Goal: Task Accomplishment & Management: Manage account settings

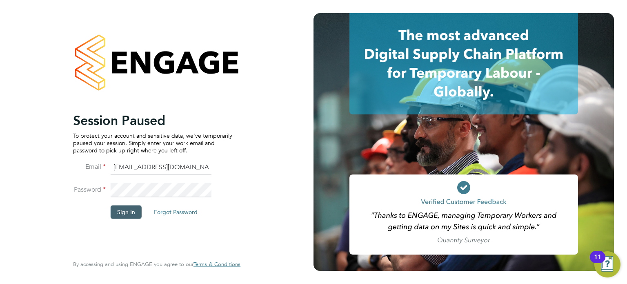
click at [134, 207] on button "Sign In" at bounding box center [126, 211] width 31 height 13
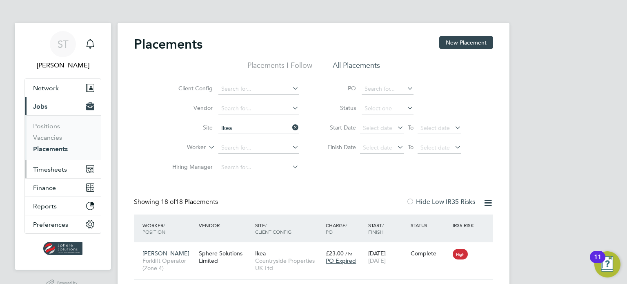
click at [57, 172] on span "Timesheets" at bounding box center [50, 169] width 34 height 8
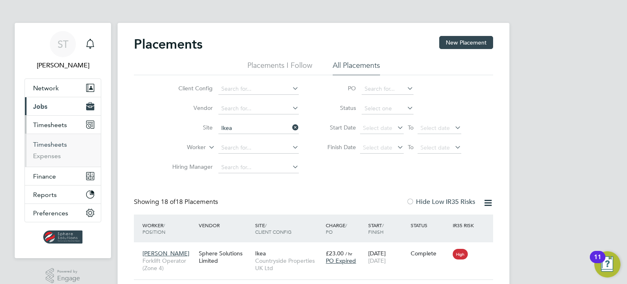
click at [61, 143] on link "Timesheets" at bounding box center [50, 144] width 34 height 8
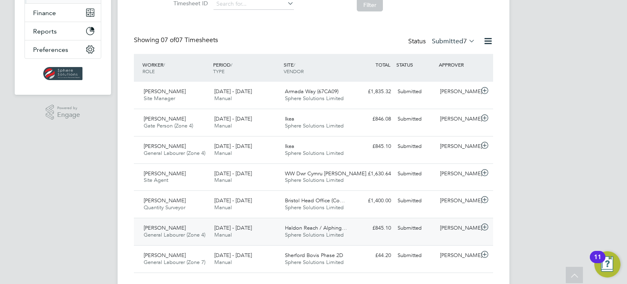
click at [256, 233] on div "18 - 24 Aug 2025 Manual" at bounding box center [246, 231] width 71 height 20
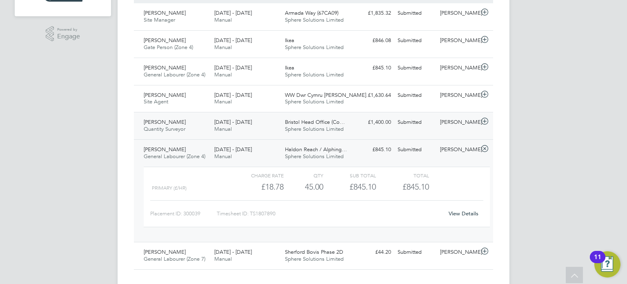
scroll to position [245, 0]
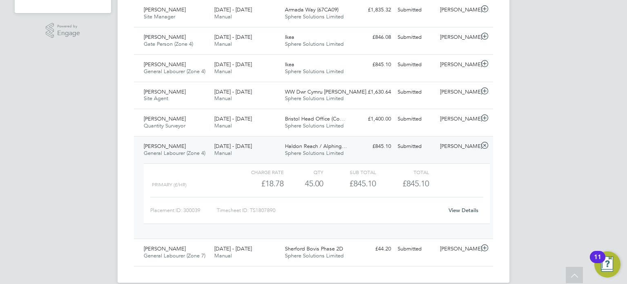
click at [468, 211] on link "View Details" at bounding box center [464, 209] width 30 height 7
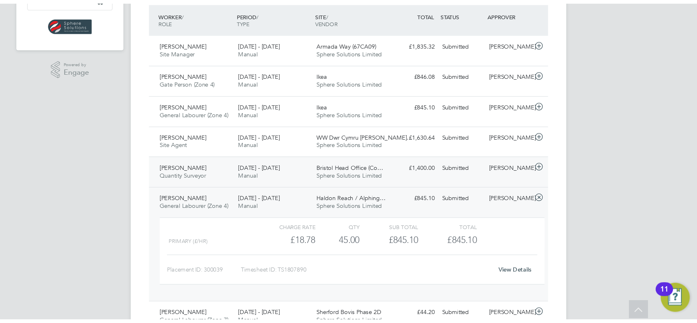
scroll to position [4, 4]
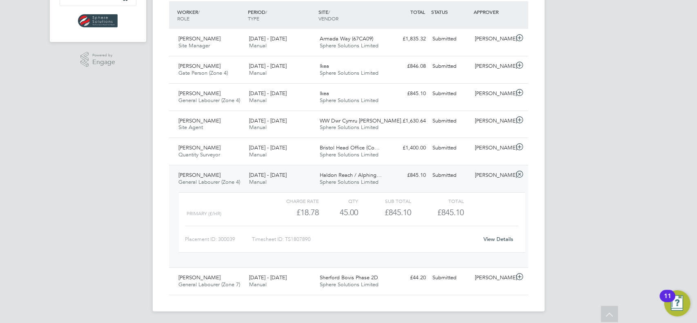
click at [521, 174] on icon at bounding box center [519, 174] width 10 height 7
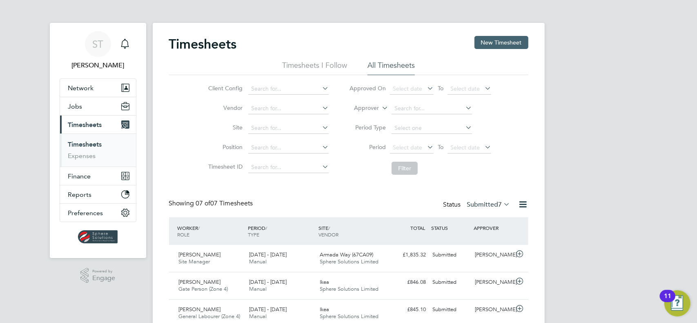
click at [482, 42] on button "New Timesheet" at bounding box center [501, 42] width 54 height 13
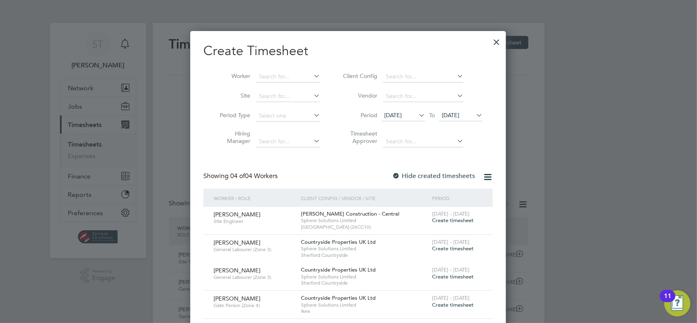
click at [474, 117] on icon at bounding box center [474, 114] width 0 height 11
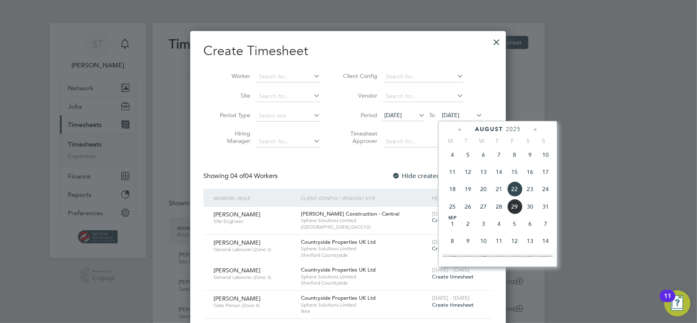
drag, startPoint x: 546, startPoint y: 210, endPoint x: 469, endPoint y: 170, distance: 87.2
click at [546, 211] on span "31" at bounding box center [545, 207] width 16 height 16
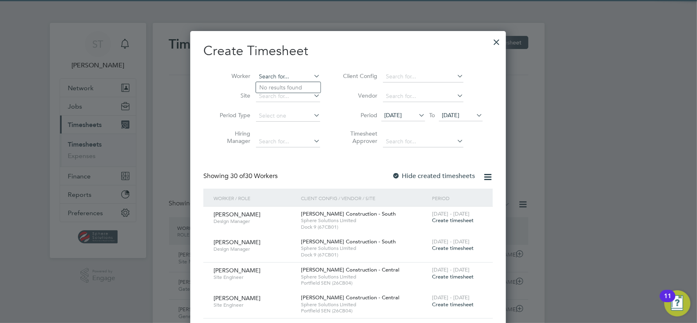
click at [286, 78] on input at bounding box center [288, 76] width 64 height 11
click at [306, 90] on b "[PERSON_NAME]" at bounding box center [329, 87] width 47 height 7
type input "[PERSON_NAME]"
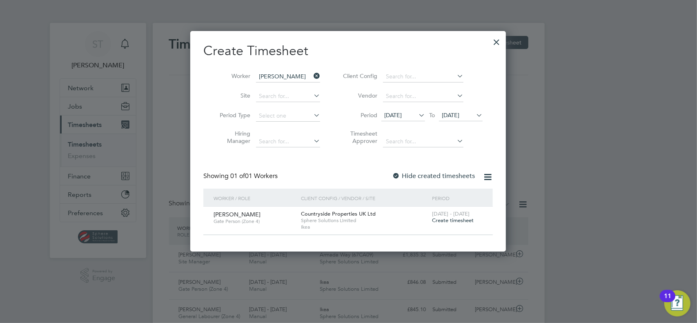
click at [456, 221] on span "Create timesheet" at bounding box center [453, 220] width 42 height 7
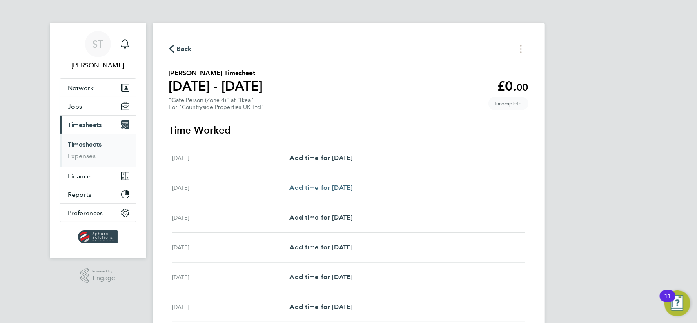
click at [342, 186] on span "Add time for Tue 26 Aug" at bounding box center [320, 188] width 63 height 8
select select "30"
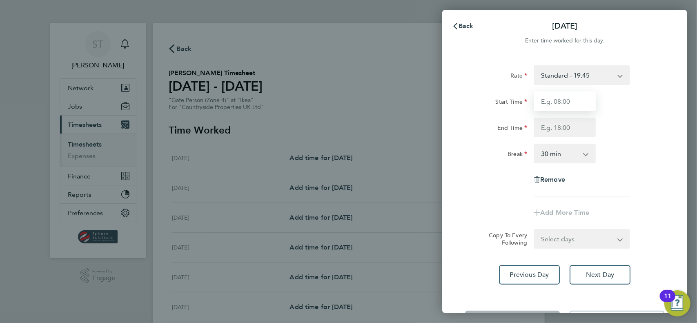
click at [553, 101] on input "Start Time" at bounding box center [564, 101] width 62 height 20
type input "1"
type input "07:30"
click at [547, 131] on input "End Time" at bounding box center [564, 128] width 62 height 20
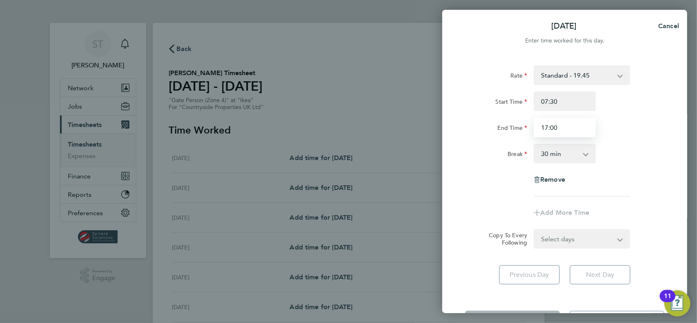
type input "17:00"
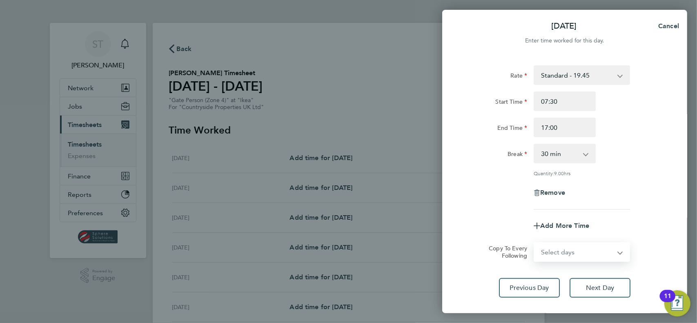
click at [555, 242] on div "Select days Day Weekday (Mon-Fri) Wednesday Thursday Friday Saturday" at bounding box center [581, 252] width 96 height 20
select select "DAY"
click at [534, 243] on select "Select days Day Weekday (Mon-Fri) Wednesday Thursday Friday Saturday" at bounding box center [577, 252] width 86 height 18
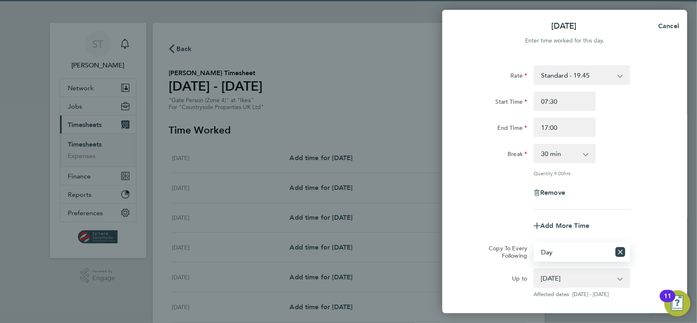
click at [547, 277] on select "27 Aug 2025 28 Aug 2025 29 Aug 2025 30 Aug 2025" at bounding box center [576, 278] width 85 height 18
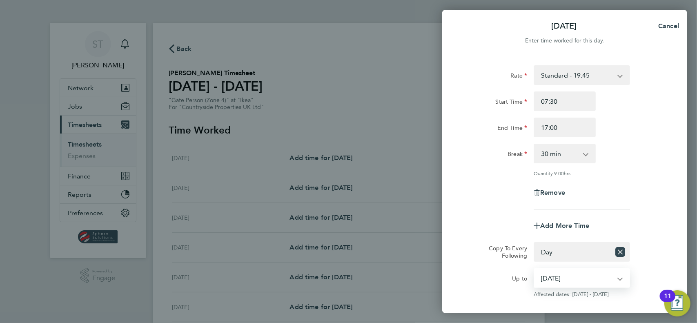
select select "2025-08-29"
click at [534, 269] on select "27 Aug 2025 28 Aug 2025 29 Aug 2025 30 Aug 2025" at bounding box center [576, 278] width 85 height 18
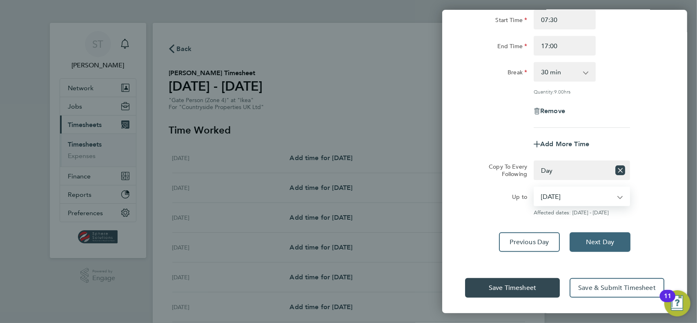
click at [608, 245] on button "Next Day" at bounding box center [599, 242] width 61 height 20
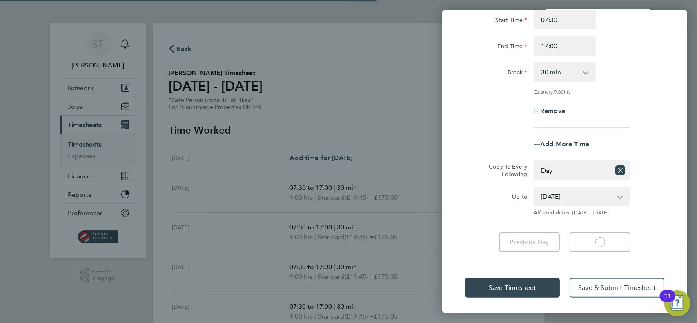
select select "30"
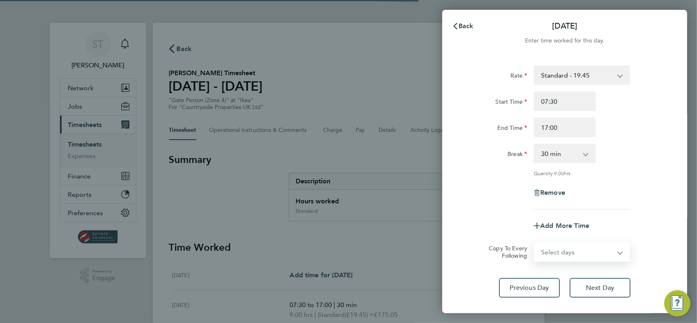
click at [608, 245] on select "Select days Day Weekday (Mon-Fri) Thursday Friday Saturday" at bounding box center [577, 252] width 86 height 18
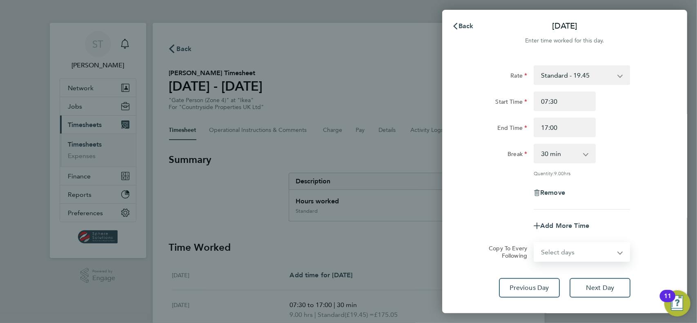
click at [626, 228] on div "Add More Time" at bounding box center [565, 226] width 206 height 20
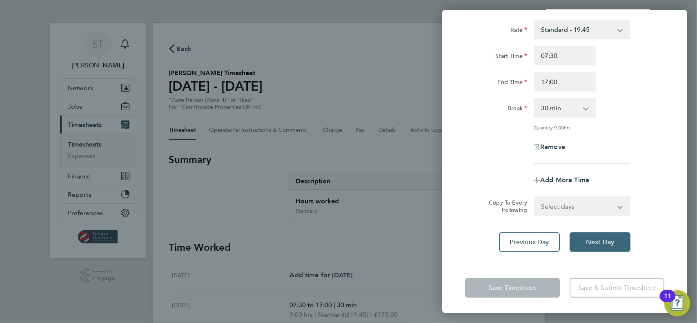
click at [604, 242] on span "Next Day" at bounding box center [600, 242] width 28 height 8
select select "30"
click at [604, 242] on span "Next Day" at bounding box center [600, 242] width 28 height 8
select select "30"
click at [582, 212] on select "Select days Saturday" at bounding box center [577, 206] width 86 height 18
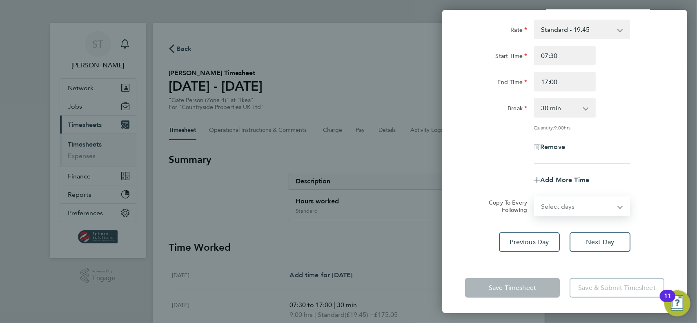
click at [577, 205] on select "Select days Saturday" at bounding box center [577, 206] width 86 height 18
click at [626, 178] on div "Add More Time" at bounding box center [565, 180] width 206 height 20
click at [533, 240] on span "Previous Day" at bounding box center [529, 242] width 39 height 8
select select "30"
click at [607, 234] on button "Next Day" at bounding box center [599, 242] width 61 height 20
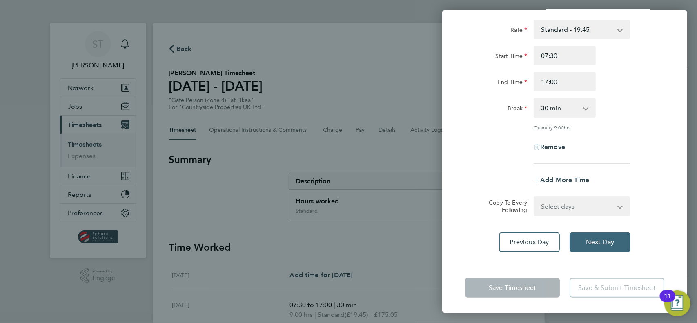
select select "30"
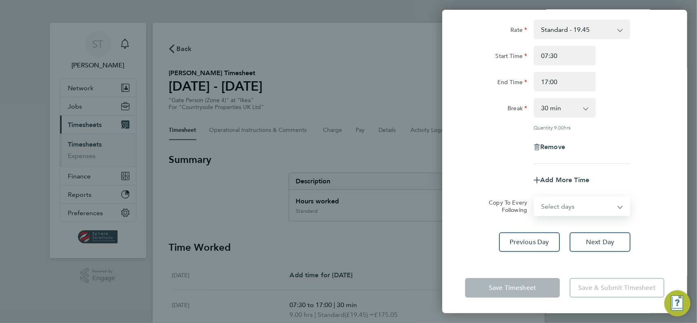
click at [595, 206] on select "Select days Saturday" at bounding box center [577, 206] width 86 height 18
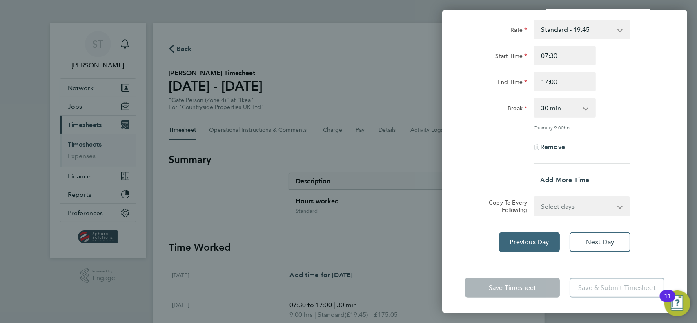
click at [523, 239] on span "Previous Day" at bounding box center [529, 242] width 39 height 8
select select "30"
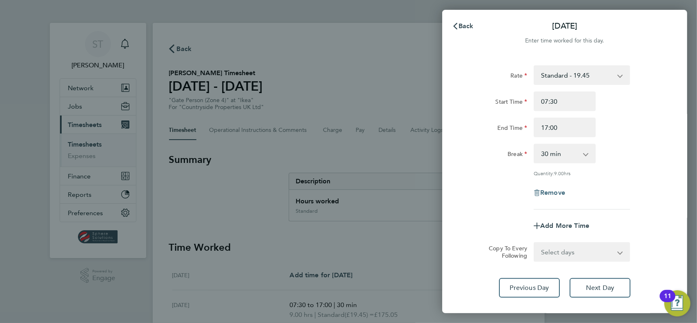
click at [553, 194] on span "Remove" at bounding box center [552, 193] width 25 height 8
select select "null"
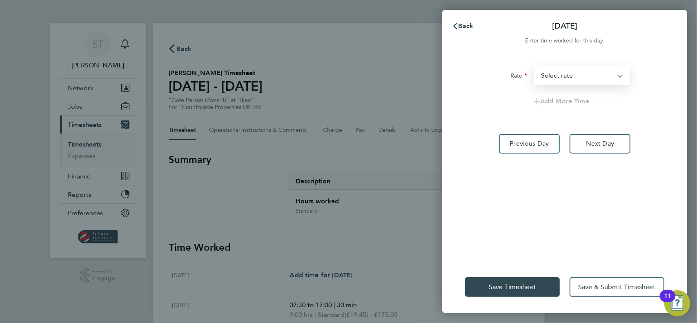
click at [597, 73] on select "Standard - 19.45 Select rate" at bounding box center [576, 75] width 85 height 18
select select "30"
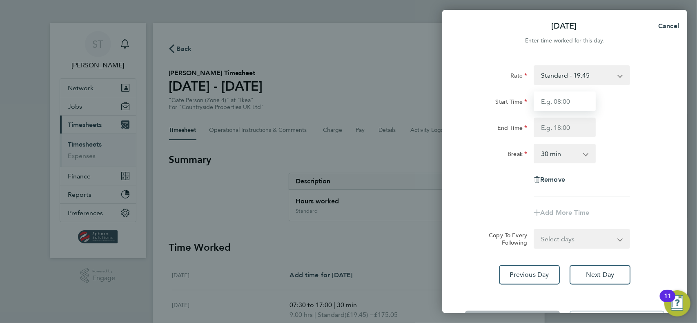
click at [573, 102] on input "Start Time" at bounding box center [564, 101] width 62 height 20
type input "07:30"
click at [566, 127] on input "End Time" at bounding box center [564, 128] width 62 height 20
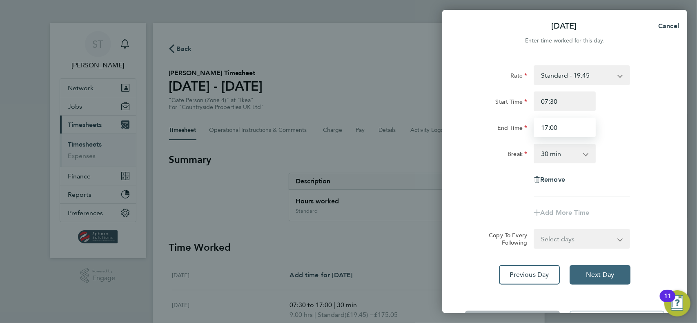
type input "17:00"
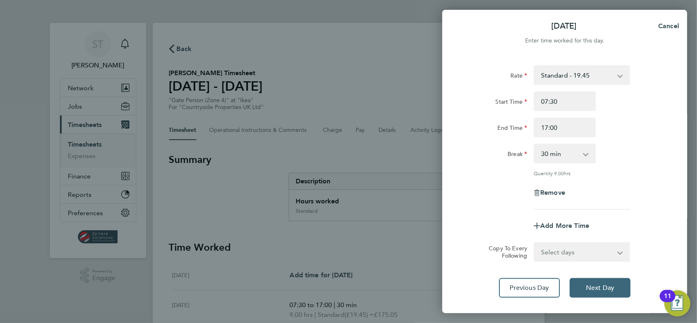
click at [610, 270] on div "Rate Standard - 19.45 Start Time 07:30 End Time 17:00 Break 0 min 15 min 30 min…" at bounding box center [564, 182] width 245 height 252
click at [607, 283] on button "Next Day" at bounding box center [599, 288] width 61 height 20
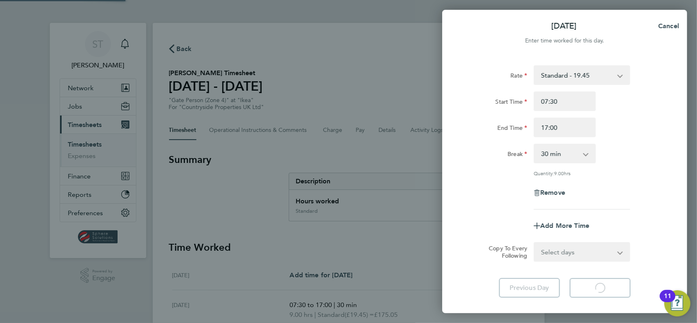
select select "30"
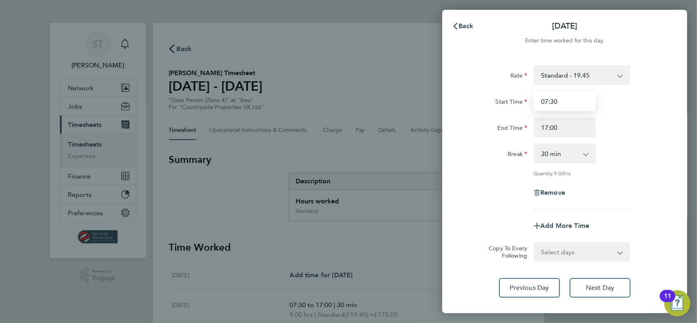
drag, startPoint x: 565, startPoint y: 98, endPoint x: 503, endPoint y: 98, distance: 62.0
click at [506, 98] on div "Start Time 07:30" at bounding box center [565, 101] width 206 height 20
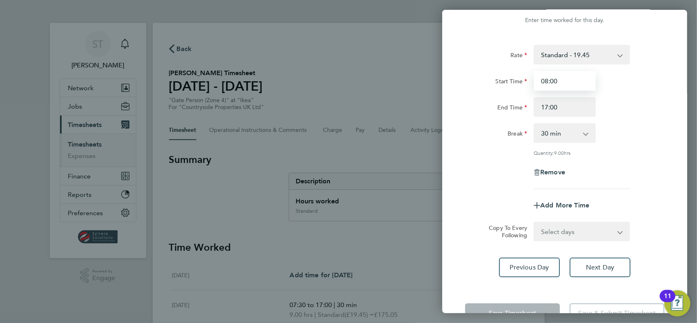
scroll to position [46, 0]
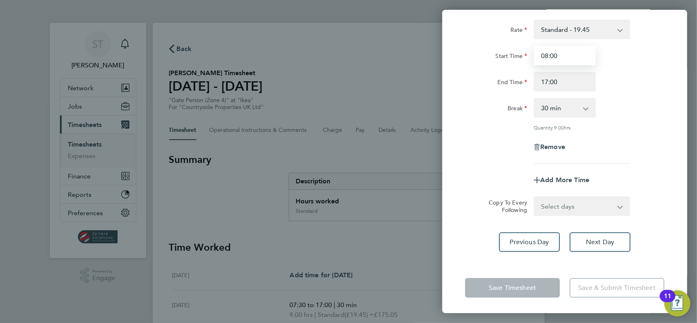
type input "08:00"
click at [476, 206] on div "Copy To Every Following Select days Saturday" at bounding box center [565, 206] width 206 height 20
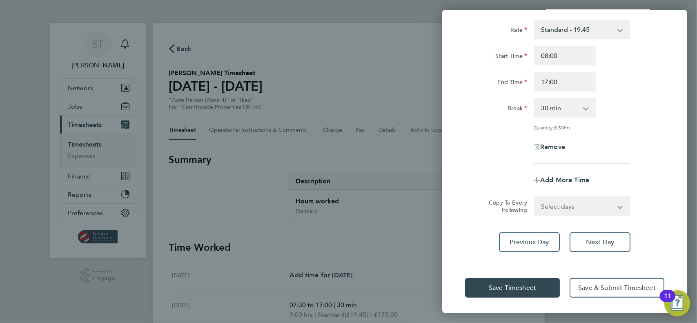
click at [478, 276] on div "Save Timesheet Save & Submit Timesheet" at bounding box center [564, 288] width 245 height 52
click at [479, 281] on button "Save Timesheet" at bounding box center [512, 288] width 95 height 20
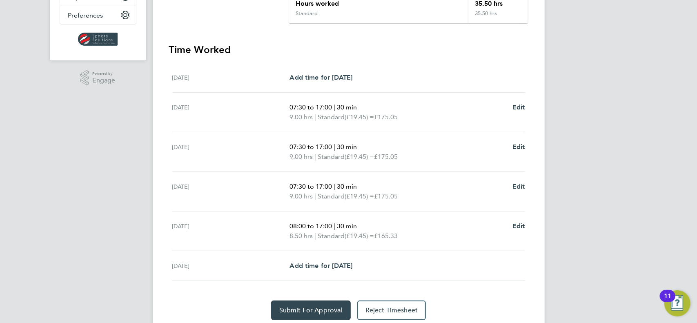
scroll to position [226, 0]
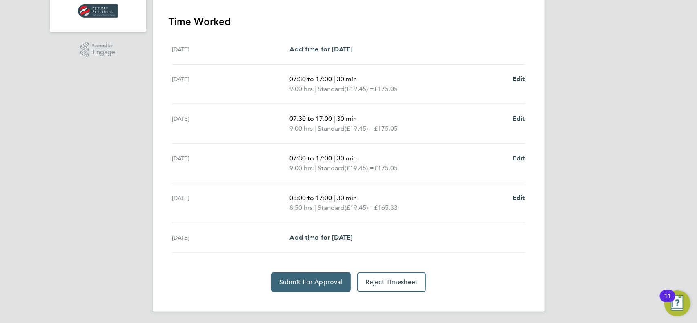
click at [304, 279] on span "Submit For Approval" at bounding box center [310, 282] width 63 height 8
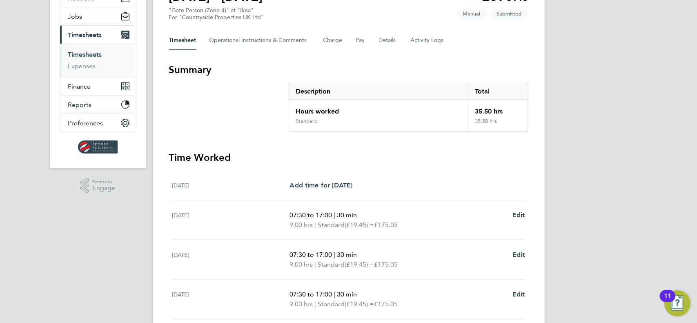
scroll to position [0, 0]
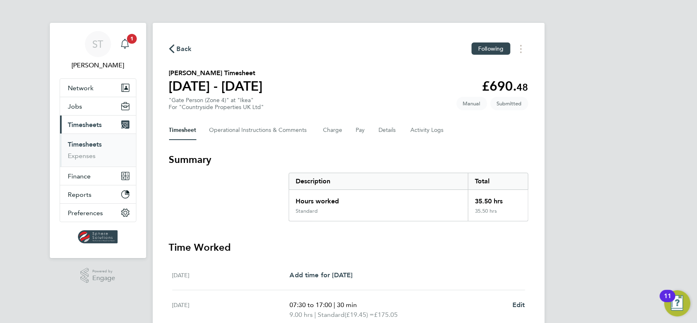
click at [128, 40] on span "1" at bounding box center [132, 39] width 10 height 10
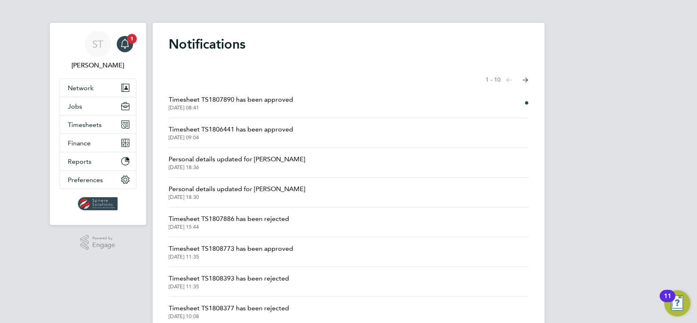
click at [281, 103] on span "Timesheet TS1807890 has been approved" at bounding box center [231, 100] width 124 height 10
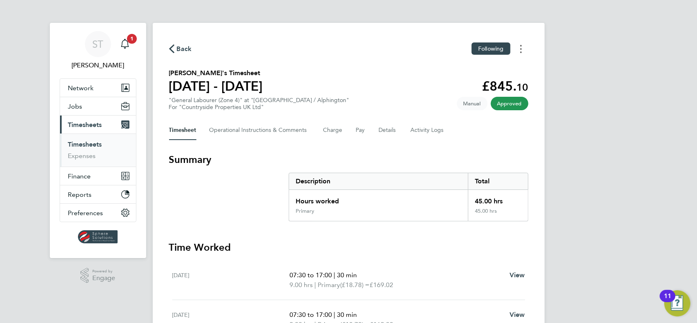
click at [522, 47] on button "Timesheets Menu" at bounding box center [520, 48] width 15 height 13
click at [464, 69] on link "Download timesheet" at bounding box center [479, 67] width 98 height 16
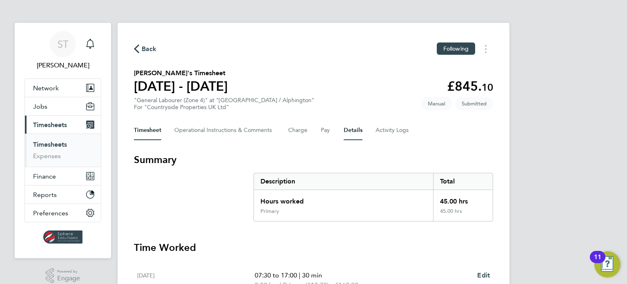
click at [346, 134] on button "Details" at bounding box center [353, 130] width 19 height 20
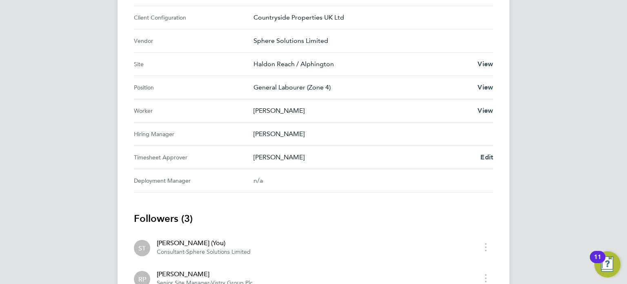
scroll to position [299, 0]
click at [488, 160] on link "Edit" at bounding box center [486, 157] width 13 height 10
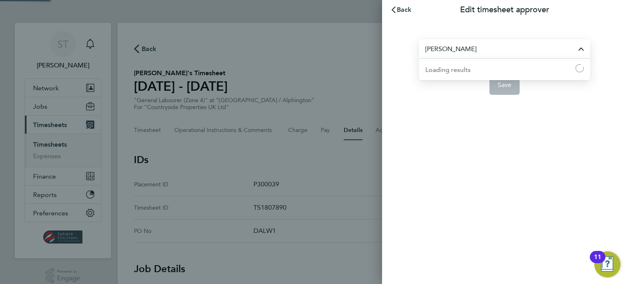
click at [472, 51] on input "[PERSON_NAME]" at bounding box center [504, 48] width 171 height 19
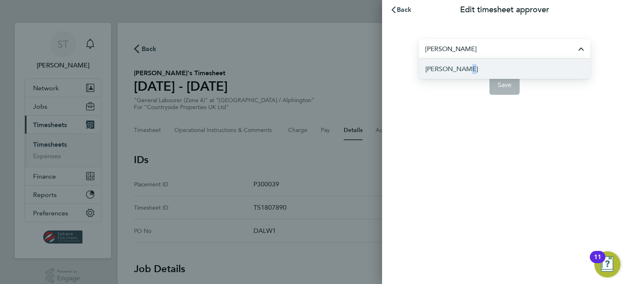
click at [460, 66] on span "[PERSON_NAME]" at bounding box center [451, 69] width 53 height 10
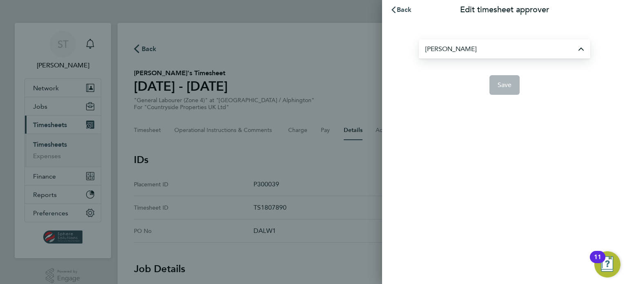
type input "[PERSON_NAME]"
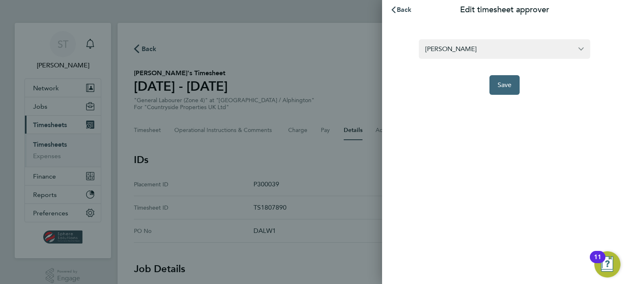
click at [502, 88] on span "Save" at bounding box center [504, 85] width 14 height 8
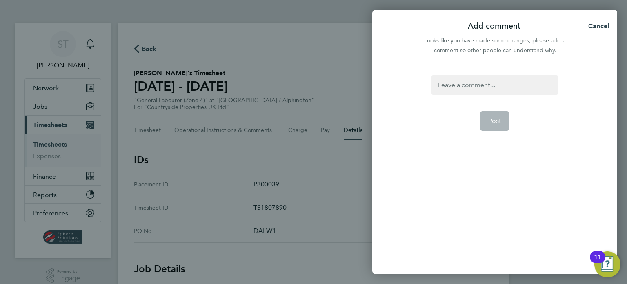
click at [487, 87] on div at bounding box center [494, 85] width 126 height 20
click at [487, 84] on div at bounding box center [494, 85] width 126 height 20
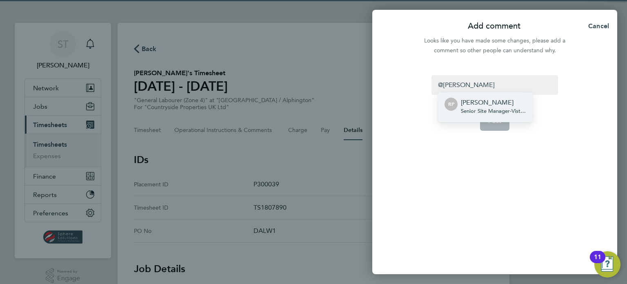
click at [486, 106] on p "[PERSON_NAME]" at bounding box center [493, 103] width 65 height 10
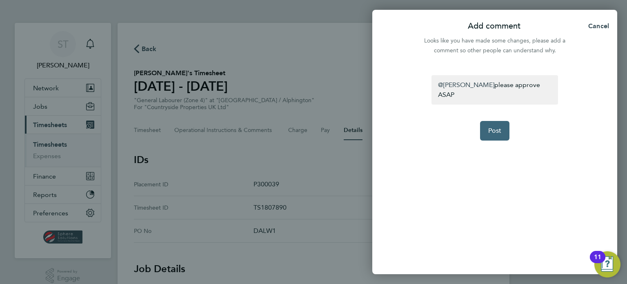
click at [491, 127] on span "Post" at bounding box center [494, 131] width 13 height 8
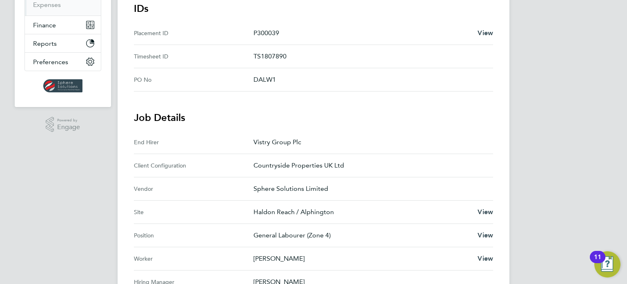
scroll to position [54, 0]
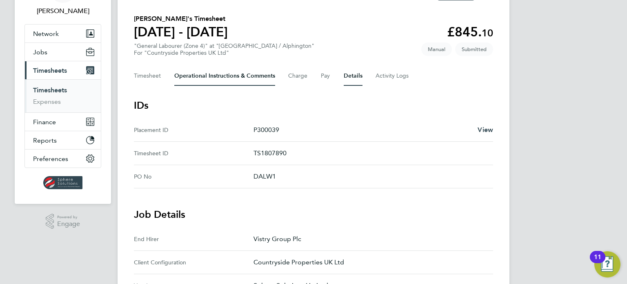
click at [226, 81] on Comments-tab "Operational Instructions & Comments" at bounding box center [224, 76] width 101 height 20
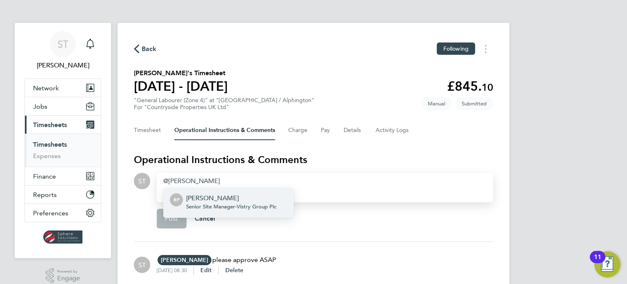
click at [242, 193] on p "[PERSON_NAME]" at bounding box center [231, 198] width 90 height 10
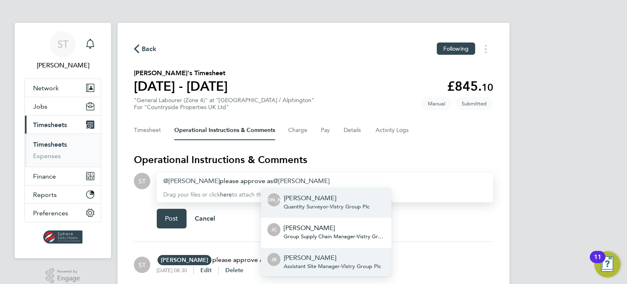
click at [341, 269] on div "James Barnard Assistant Site Manager - Vistry Group Plc" at bounding box center [332, 263] width 97 height 20
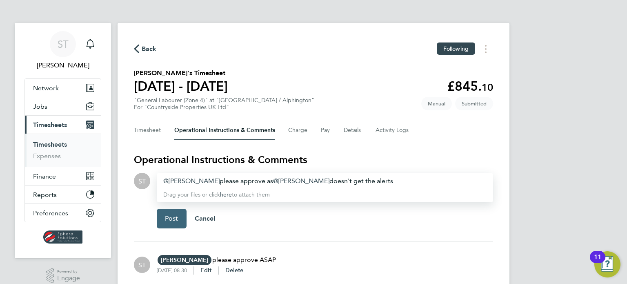
click at [163, 222] on button "Post" at bounding box center [172, 219] width 30 height 20
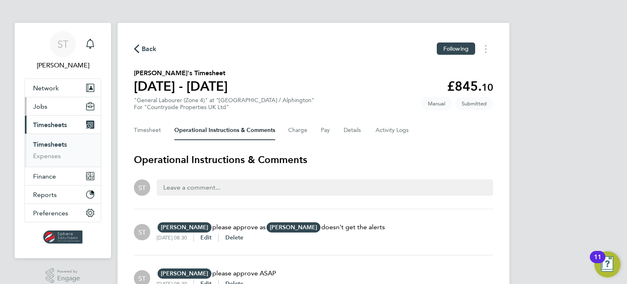
click at [41, 109] on span "Jobs" at bounding box center [40, 106] width 14 height 8
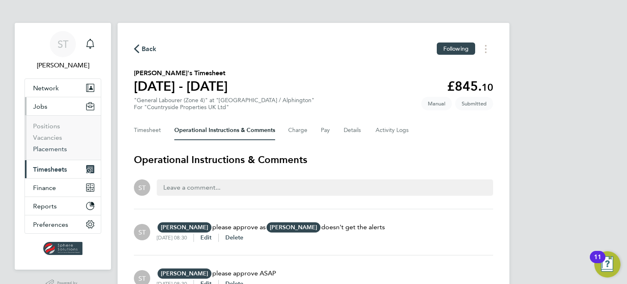
click at [47, 151] on link "Placements" at bounding box center [50, 149] width 34 height 8
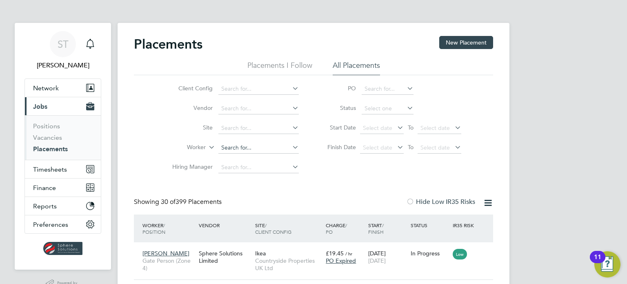
click at [229, 151] on input at bounding box center [258, 147] width 80 height 11
type input "u"
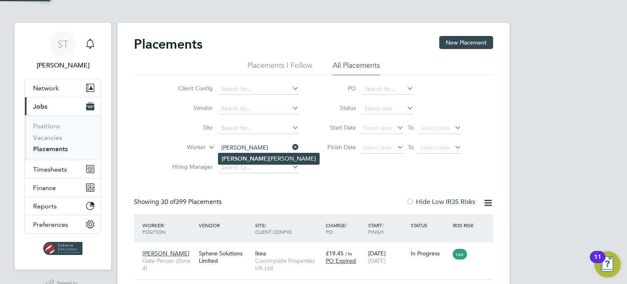
click at [247, 159] on li "Hugo Robert" at bounding box center [268, 158] width 101 height 11
type input "[PERSON_NAME]"
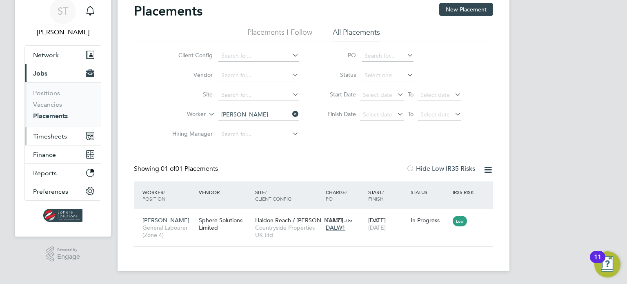
click at [54, 137] on span "Timesheets" at bounding box center [50, 136] width 34 height 8
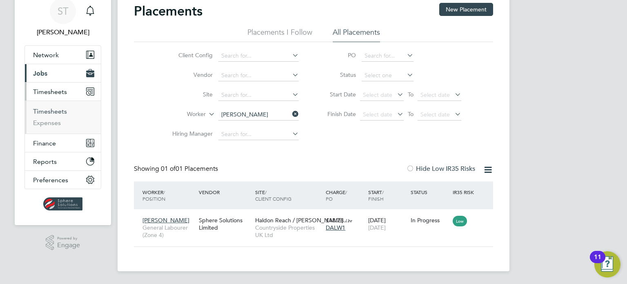
click at [56, 112] on link "Timesheets" at bounding box center [50, 111] width 34 height 8
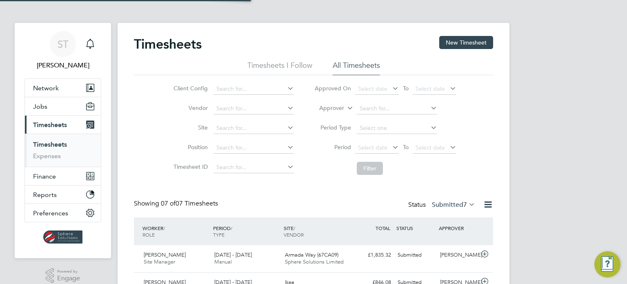
scroll to position [4, 4]
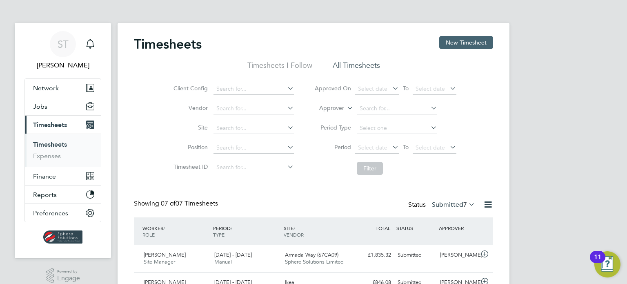
click at [464, 45] on button "New Timesheet" at bounding box center [466, 42] width 54 height 13
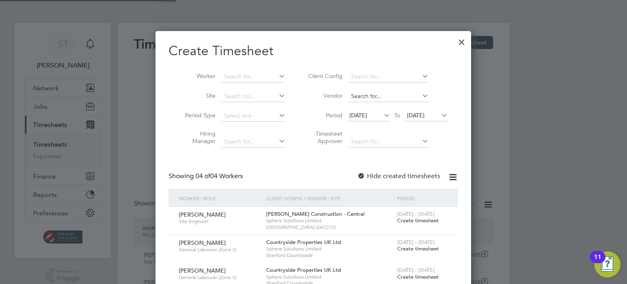
scroll to position [4, 4]
click at [440, 118] on icon at bounding box center [440, 114] width 0 height 11
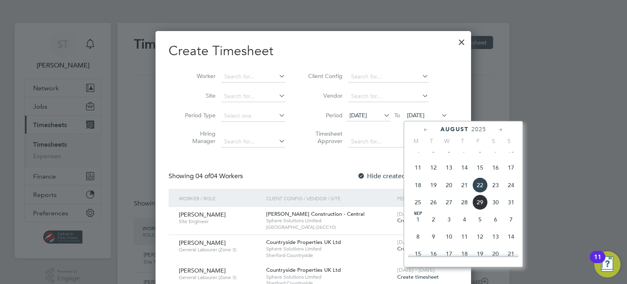
click at [513, 209] on span "31" at bounding box center [511, 202] width 16 height 16
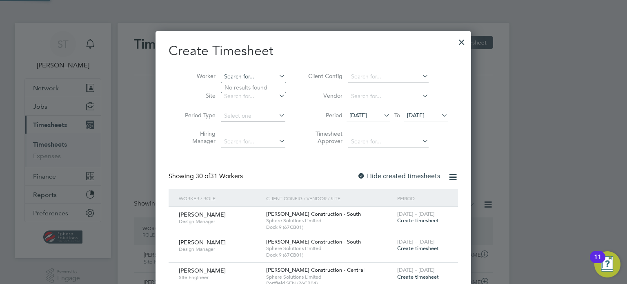
click at [265, 81] on input at bounding box center [253, 76] width 64 height 11
click at [271, 88] on b "Christoforu" at bounding box center [286, 87] width 30 height 7
type input "Andrew Christoforu"
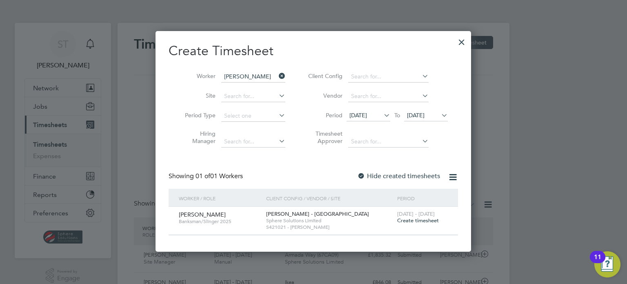
click at [413, 221] on span "Create timesheet" at bounding box center [418, 220] width 42 height 7
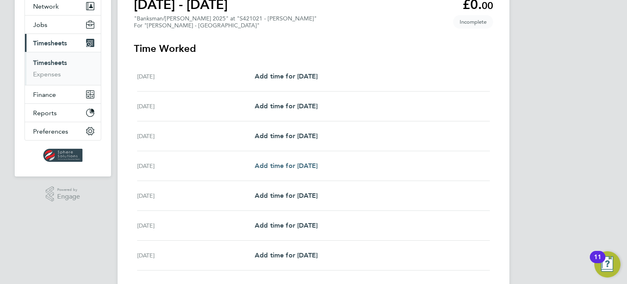
click at [308, 169] on span "Add time for Tue 26 Aug" at bounding box center [286, 166] width 63 height 8
select select "60"
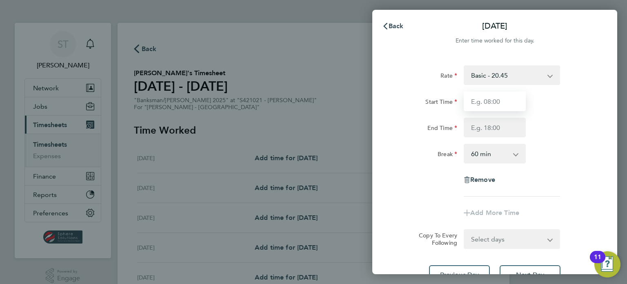
click at [478, 109] on input "Start Time" at bounding box center [495, 101] width 62 height 20
type input "07:30"
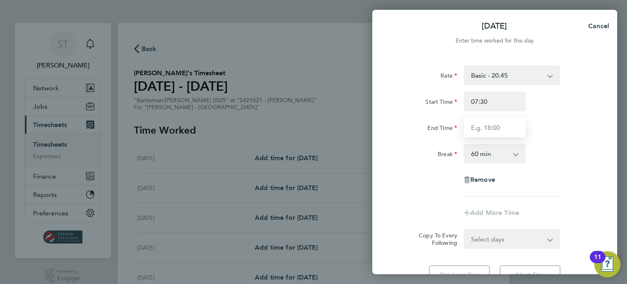
click at [502, 129] on input "End Time" at bounding box center [495, 128] width 62 height 20
type input "17:00"
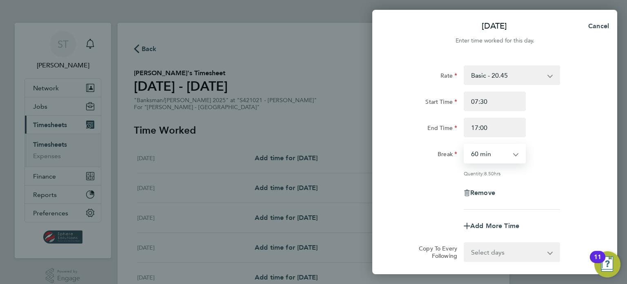
click at [495, 157] on select "0 min 15 min 30 min 45 min 60 min 75 min 90 min" at bounding box center [489, 153] width 51 height 18
select select "30"
click at [464, 144] on select "0 min 15 min 30 min 45 min 60 min 75 min 90 min" at bounding box center [489, 153] width 51 height 18
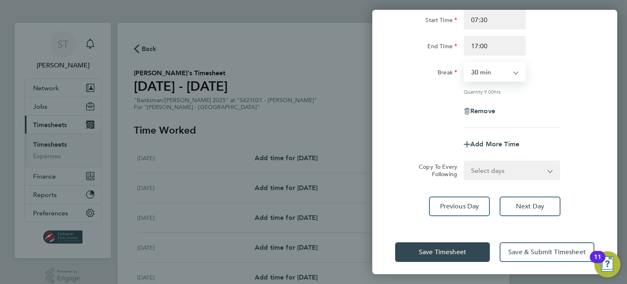
click at [495, 178] on select "Select days Day Wednesday Thursday Friday" at bounding box center [507, 170] width 86 height 18
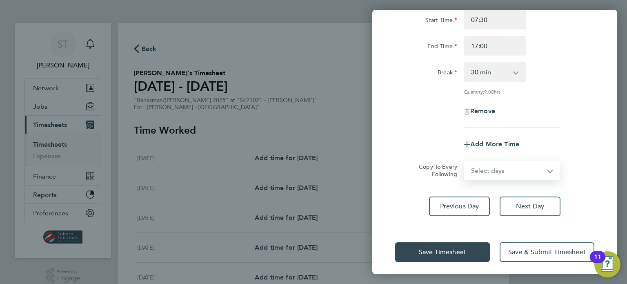
select select "DAY"
click at [464, 161] on select "Select days Day Wednesday Thursday Friday" at bounding box center [507, 170] width 86 height 18
select select "2025-08-29"
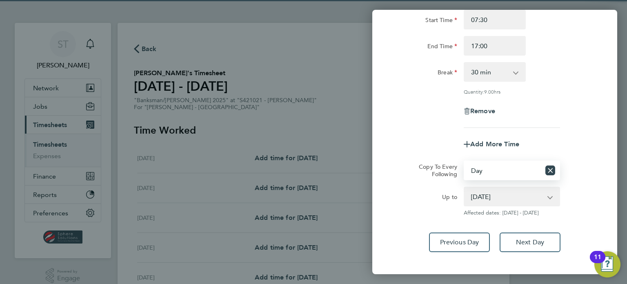
click at [531, 196] on select "27 Aug 2025 28 Aug 2025 29 Aug 2025" at bounding box center [506, 196] width 85 height 18
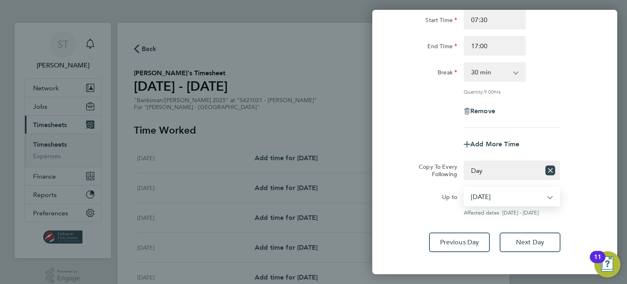
click at [529, 199] on select "27 Aug 2025 28 Aug 2025 29 Aug 2025" at bounding box center [506, 196] width 85 height 18
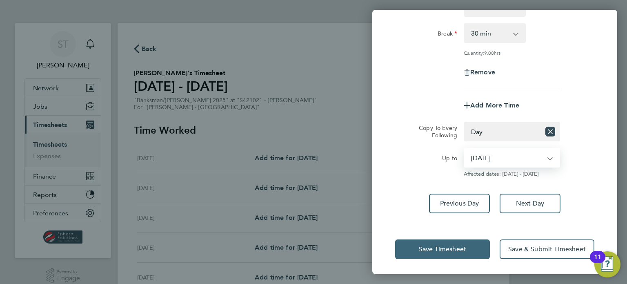
click at [422, 245] on span "Save Timesheet" at bounding box center [442, 249] width 47 height 8
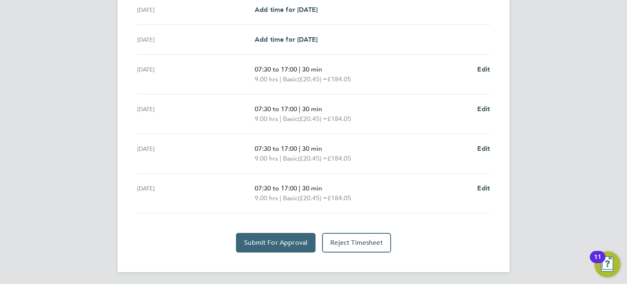
click at [264, 237] on button "Submit For Approval" at bounding box center [276, 243] width 80 height 20
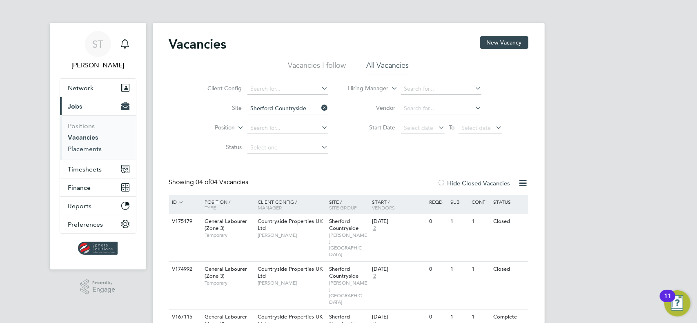
click at [80, 147] on link "Placements" at bounding box center [85, 149] width 34 height 8
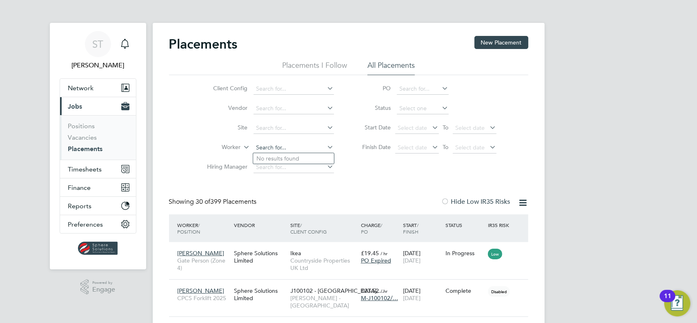
click at [273, 146] on input at bounding box center [293, 147] width 80 height 11
click at [271, 155] on li "Hugo Robert" at bounding box center [303, 158] width 101 height 11
type input "[PERSON_NAME]"
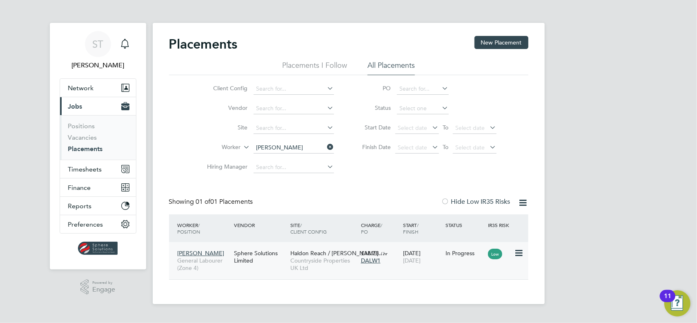
click at [372, 256] on span "£18.78" at bounding box center [370, 252] width 18 height 7
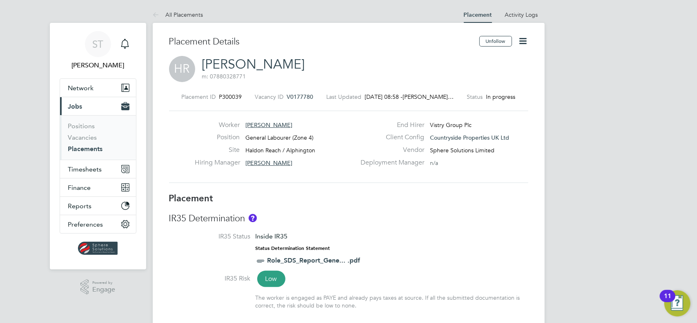
click at [526, 41] on icon at bounding box center [523, 41] width 10 height 10
click at [502, 59] on li "Edit Placement e" at bounding box center [497, 60] width 60 height 11
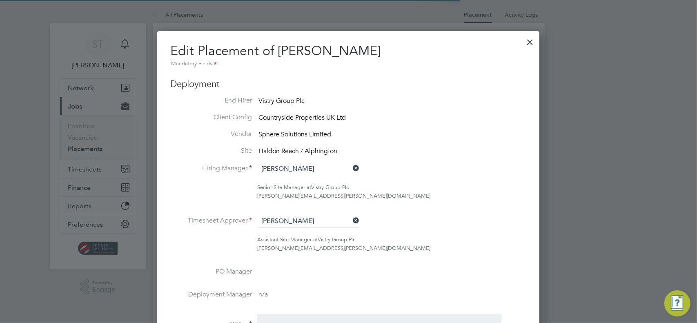
scroll to position [4, 4]
drag, startPoint x: 354, startPoint y: 220, endPoint x: 349, endPoint y: 221, distance: 5.8
click at [351, 220] on icon at bounding box center [351, 220] width 0 height 11
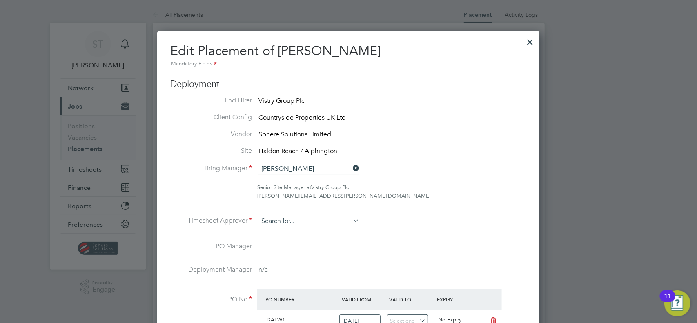
click at [316, 224] on input at bounding box center [308, 221] width 101 height 12
type input "[PERSON_NAME]"
click at [300, 237] on ul "[PERSON_NAME] dell" at bounding box center [309, 232] width 102 height 12
click at [309, 224] on input at bounding box center [308, 221] width 101 height 12
click at [297, 232] on li "[PERSON_NAME] dell" at bounding box center [308, 231] width 101 height 11
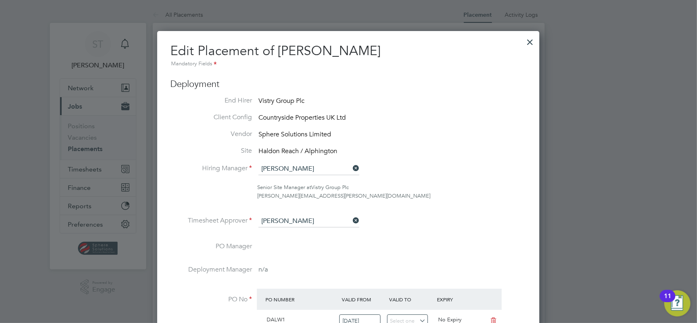
type input "[PERSON_NAME]"
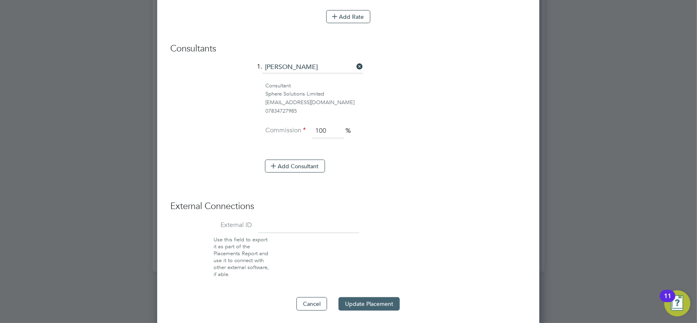
click at [375, 298] on button "Update Placement" at bounding box center [368, 303] width 61 height 13
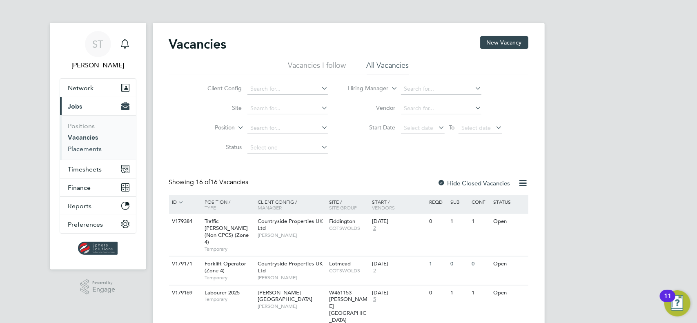
click at [91, 149] on link "Placements" at bounding box center [85, 149] width 34 height 8
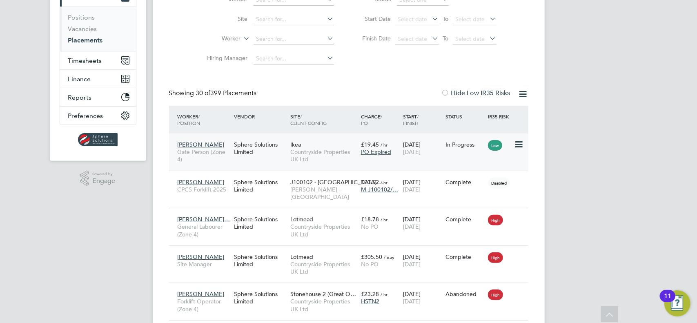
click at [518, 141] on icon at bounding box center [518, 145] width 8 height 10
click at [262, 147] on div "Sphere Solutions Limited" at bounding box center [260, 148] width 56 height 23
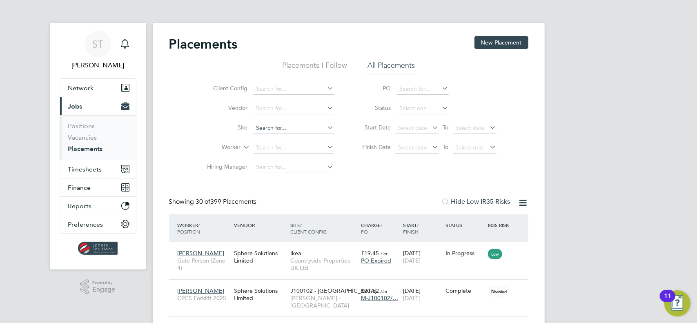
click at [282, 126] on input at bounding box center [293, 127] width 80 height 11
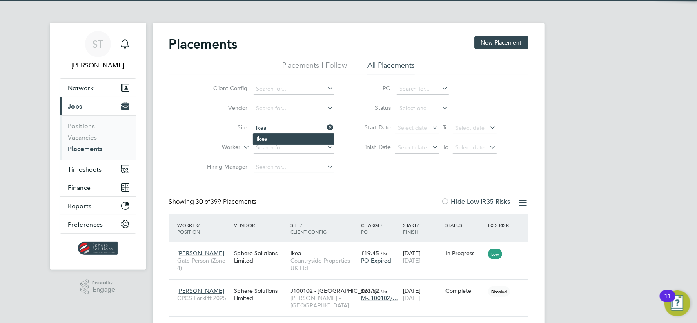
click at [265, 136] on b "Ikea" at bounding box center [261, 138] width 11 height 7
type input "Ikea"
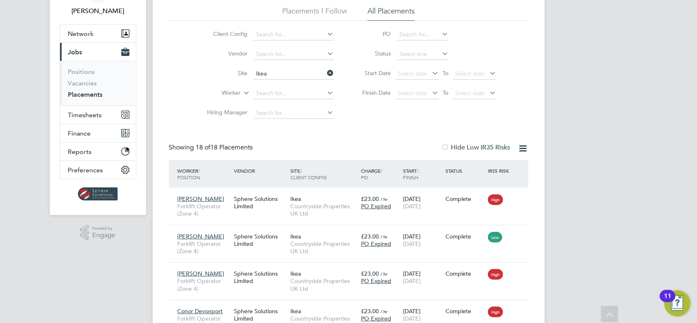
click at [524, 145] on icon at bounding box center [523, 148] width 10 height 10
click at [345, 144] on div "Showing 18 of 18 Placements Hide Low IR35 Risks" at bounding box center [348, 151] width 359 height 17
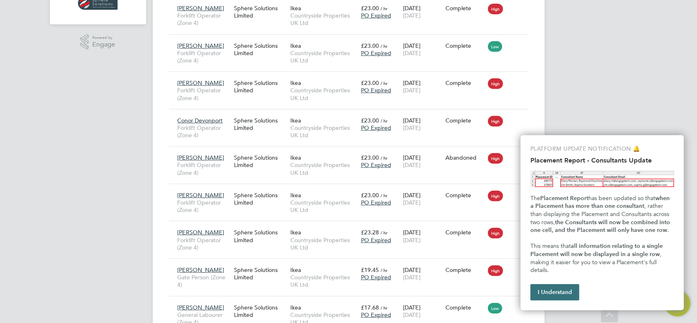
click at [564, 290] on button "I Understand" at bounding box center [554, 292] width 49 height 16
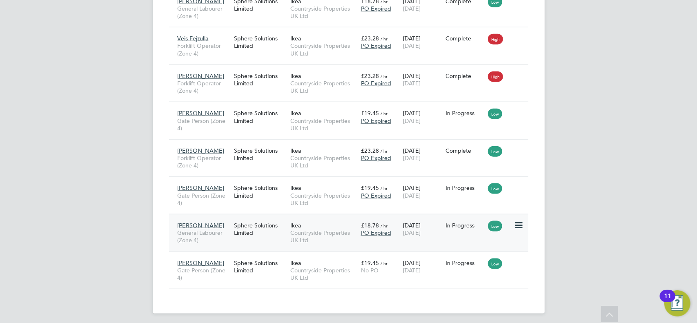
click at [326, 242] on span "Countryside Properties UK Ltd" at bounding box center [323, 236] width 67 height 15
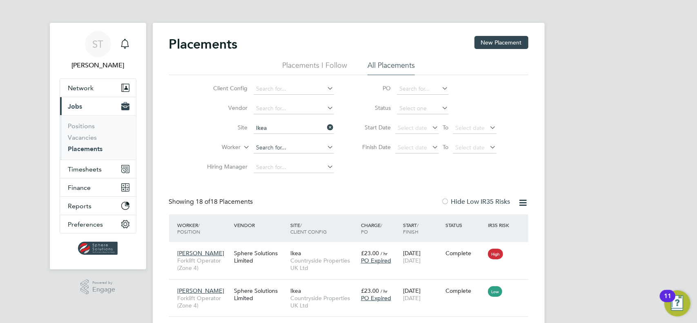
click at [267, 147] on input at bounding box center [293, 147] width 80 height 11
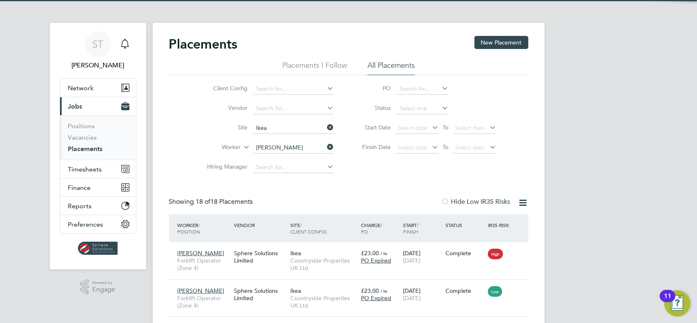
click at [275, 161] on b "[PERSON_NAME]" at bounding box center [279, 158] width 47 height 7
type input "[PERSON_NAME]"
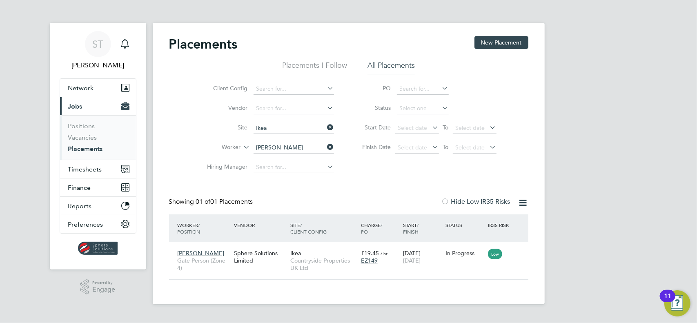
scroll to position [8, 38]
click at [90, 168] on span "Timesheets" at bounding box center [85, 169] width 34 height 8
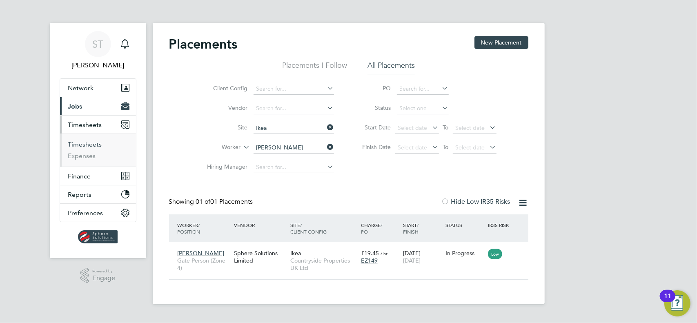
click at [93, 147] on link "Timesheets" at bounding box center [85, 144] width 34 height 8
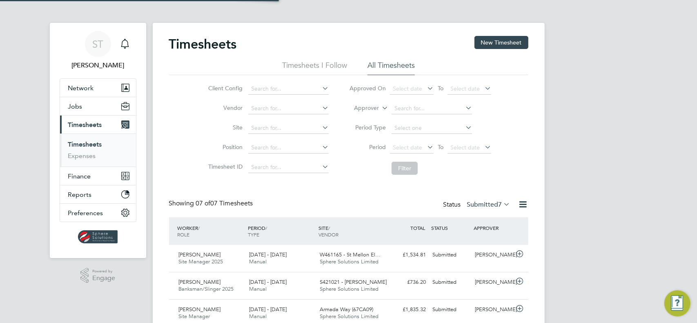
scroll to position [20, 71]
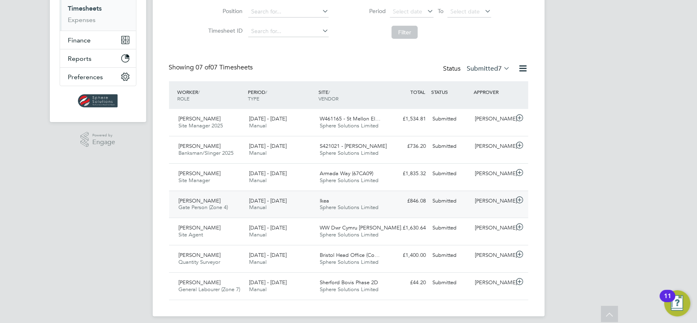
click at [349, 209] on span "Sphere Solutions Limited" at bounding box center [349, 207] width 59 height 7
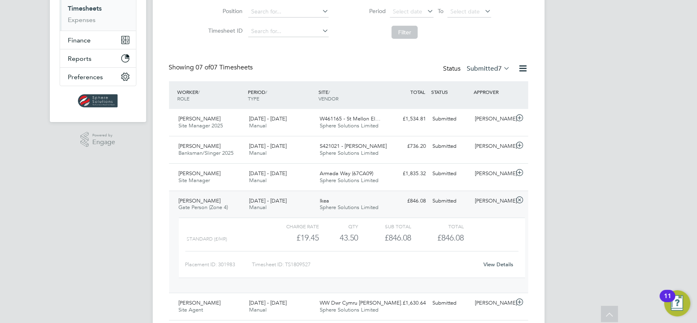
click at [504, 266] on link "View Details" at bounding box center [498, 264] width 30 height 7
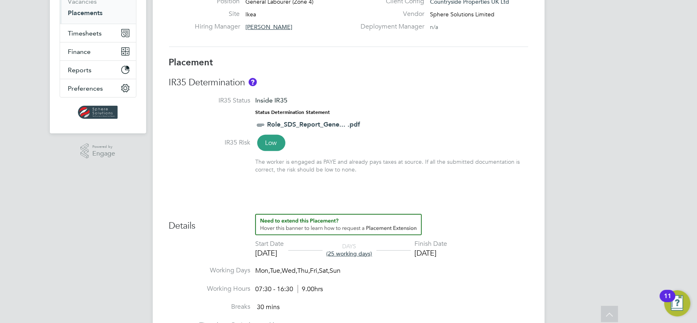
scroll to position [272, 0]
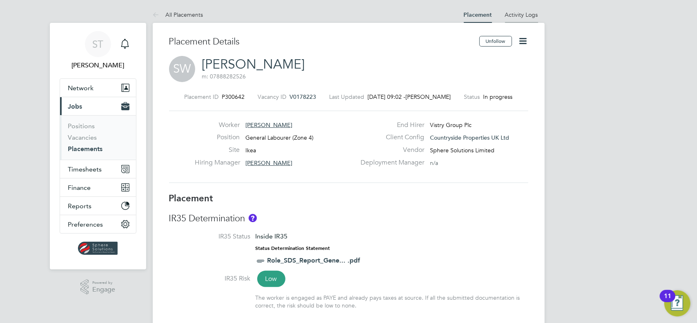
click at [528, 16] on link "Activity Logs" at bounding box center [521, 14] width 33 height 7
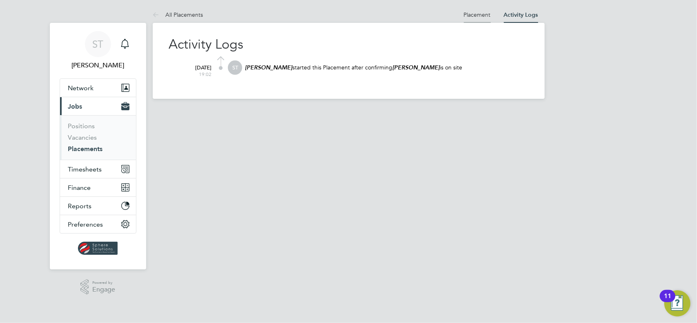
click at [475, 18] on link "Placement" at bounding box center [477, 14] width 27 height 7
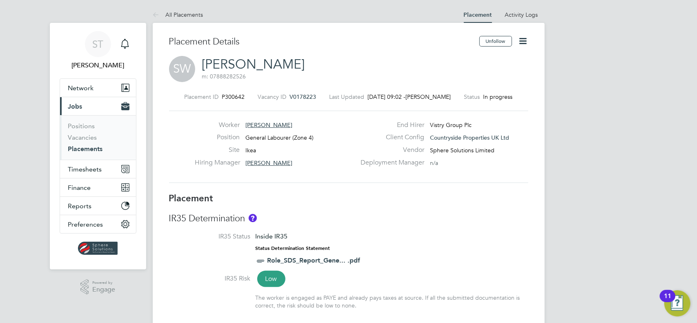
click at [87, 149] on link "Placements" at bounding box center [85, 149] width 35 height 8
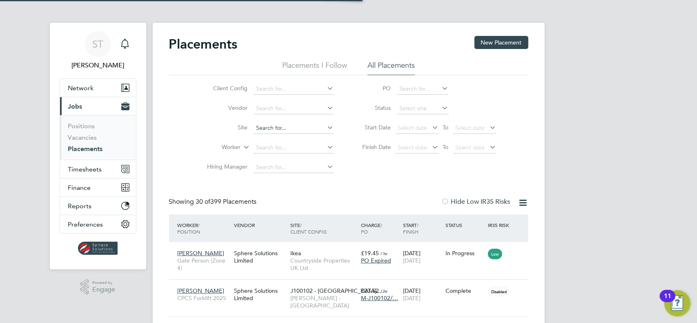
scroll to position [23, 71]
click at [266, 147] on input at bounding box center [293, 147] width 80 height 11
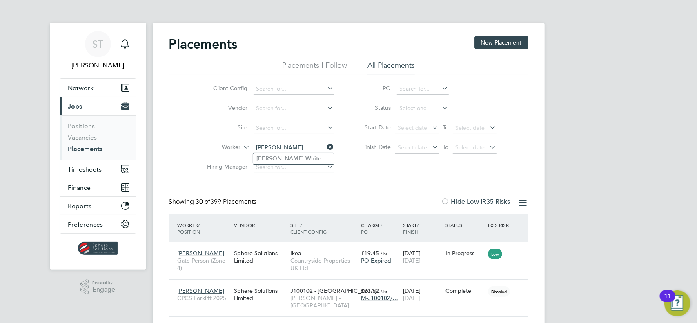
click at [266, 157] on b "[PERSON_NAME]" at bounding box center [279, 158] width 47 height 7
type input "[PERSON_NAME]"
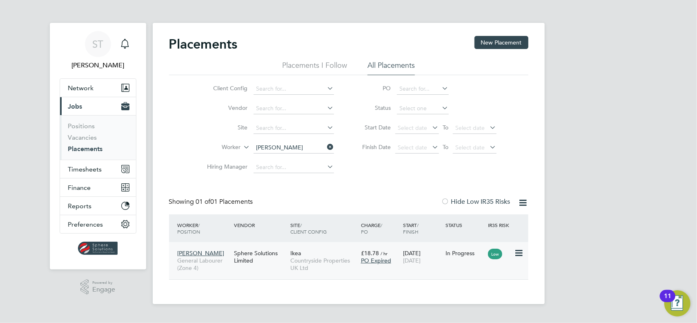
click at [352, 262] on span "Countryside Properties UK Ltd" at bounding box center [323, 264] width 67 height 15
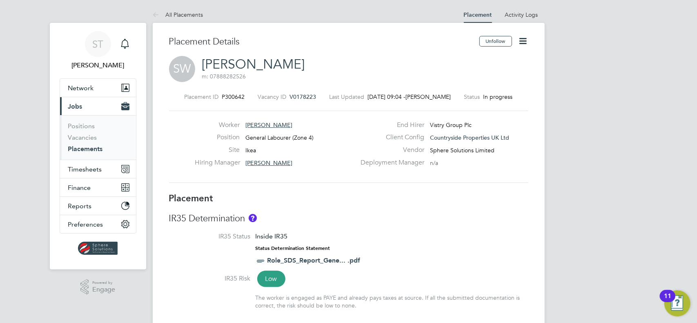
click at [522, 38] on icon at bounding box center [523, 41] width 10 height 10
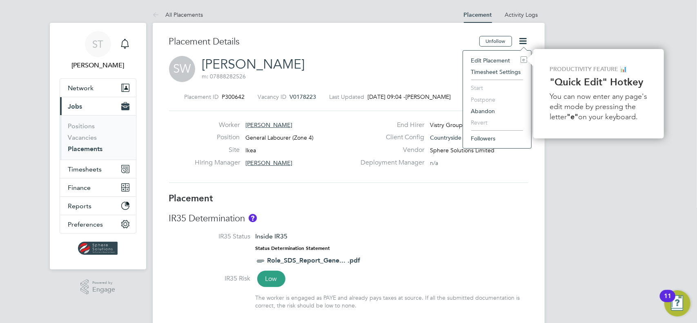
click at [490, 60] on li "Edit Placement e" at bounding box center [497, 60] width 60 height 11
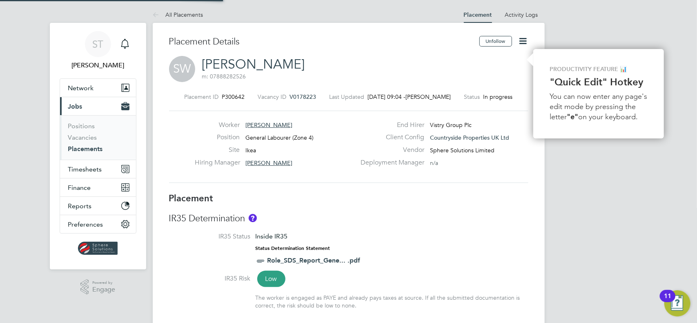
type input "[PERSON_NAME]"
type input "[DATE]"
type input "07:30"
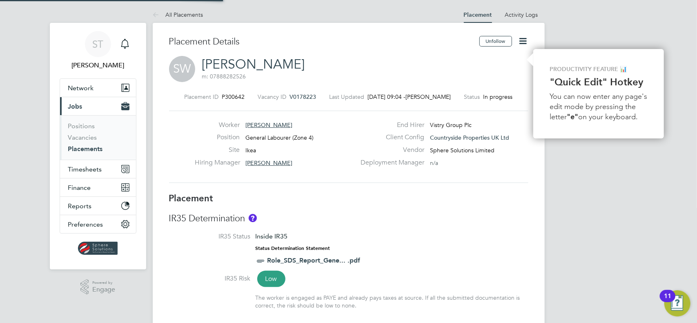
type input "16:30"
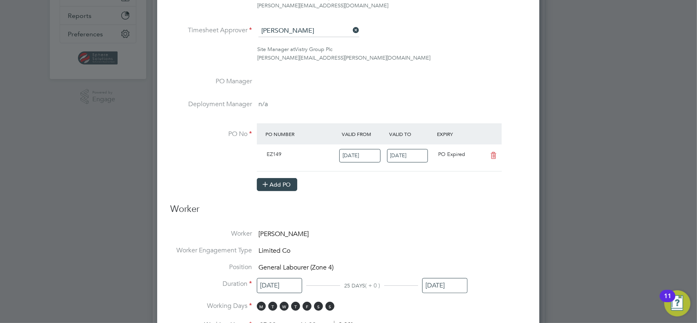
click at [266, 185] on icon at bounding box center [265, 184] width 6 height 6
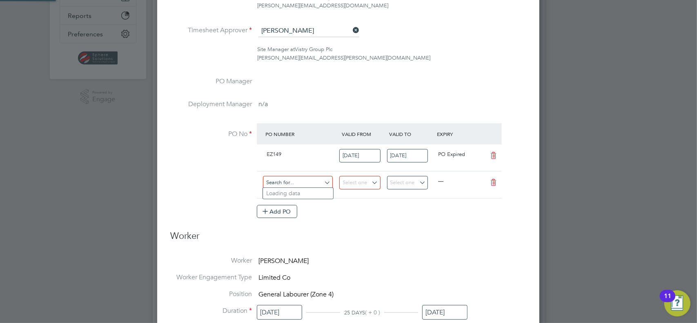
click at [301, 181] on input at bounding box center [298, 182] width 70 height 13
click at [404, 155] on input "[DATE]" at bounding box center [407, 155] width 41 height 13
click at [282, 182] on input at bounding box center [298, 182] width 70 height 13
type input "E"
click at [402, 237] on h3 "Worker" at bounding box center [348, 239] width 356 height 18
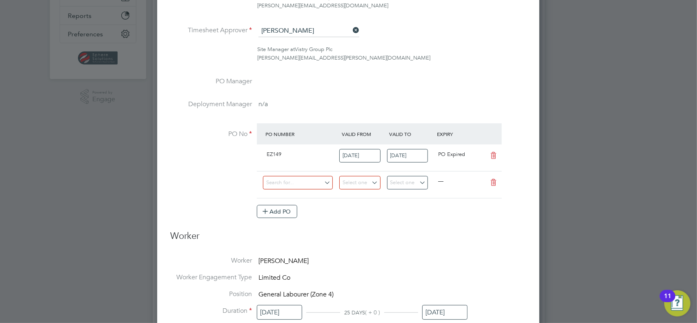
click at [197, 192] on li "PO No PO Number Valid From Valid To Expiry EZ149 02 Sep 2024 17 Aug 2025 PO Exp…" at bounding box center [348, 174] width 356 height 103
click at [493, 180] on icon at bounding box center [493, 182] width 10 height 7
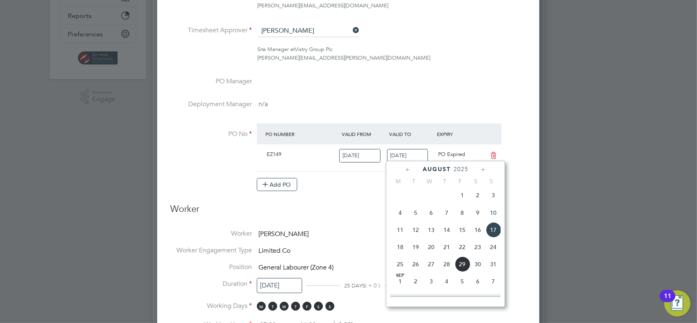
click at [427, 153] on input "17 Aug 2025" at bounding box center [407, 155] width 41 height 13
drag, startPoint x: 422, startPoint y: 156, endPoint x: 328, endPoint y: 153, distance: 93.5
click at [328, 153] on div "EZ149 02 Sep 2024 17 Aug 2025 PO Expired" at bounding box center [379, 157] width 245 height 27
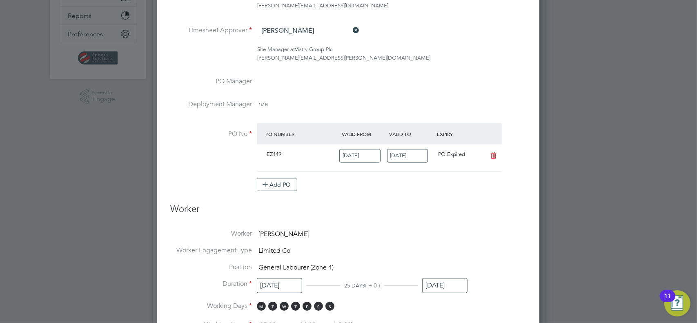
click at [410, 152] on input "17 Aug 2025" at bounding box center [407, 155] width 41 height 13
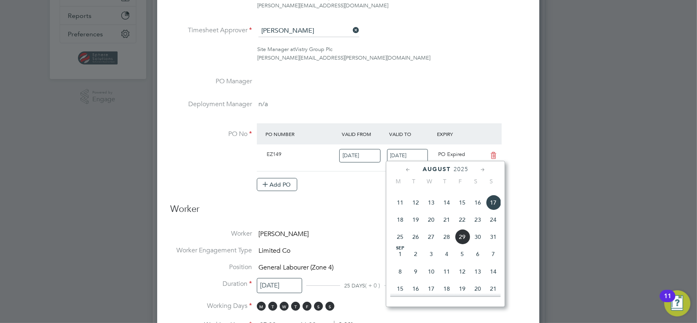
click at [458, 169] on span "2025" at bounding box center [460, 169] width 15 height 7
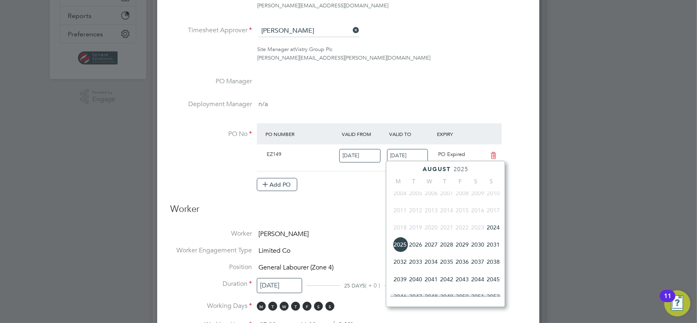
click at [417, 249] on span "2026" at bounding box center [416, 245] width 16 height 16
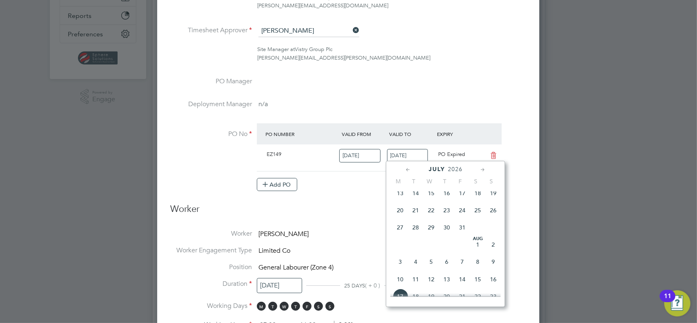
click at [459, 229] on span "31" at bounding box center [462, 228] width 16 height 16
type input "31 Jul 2026"
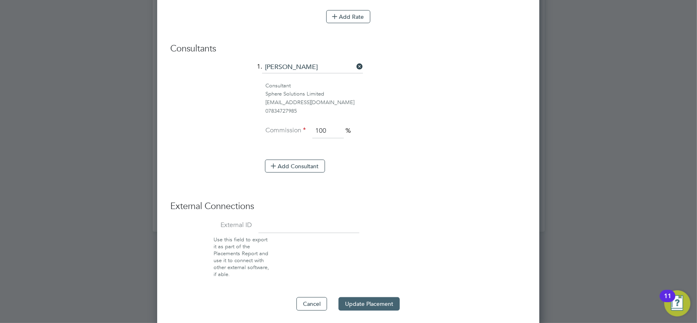
click at [361, 297] on button "Update Placement" at bounding box center [368, 303] width 61 height 13
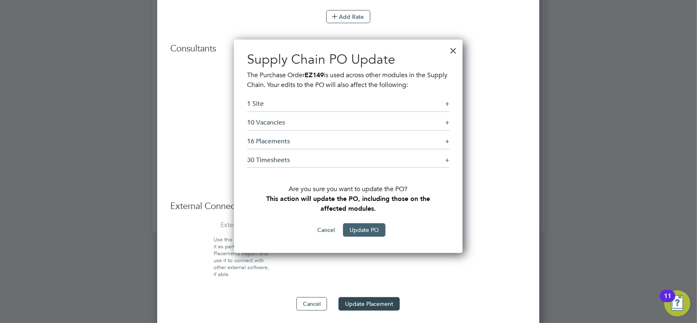
click at [371, 231] on button "Update PO" at bounding box center [364, 229] width 42 height 13
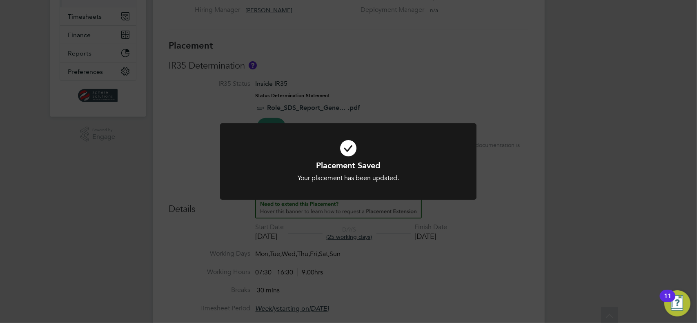
scroll to position [218, 0]
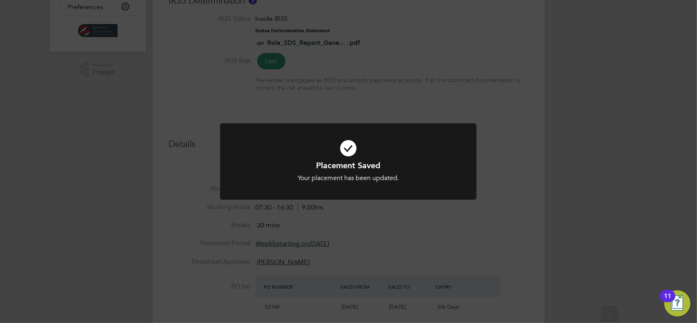
click at [407, 242] on div "Placement Saved Your placement has been updated. Cancel Okay" at bounding box center [348, 161] width 697 height 323
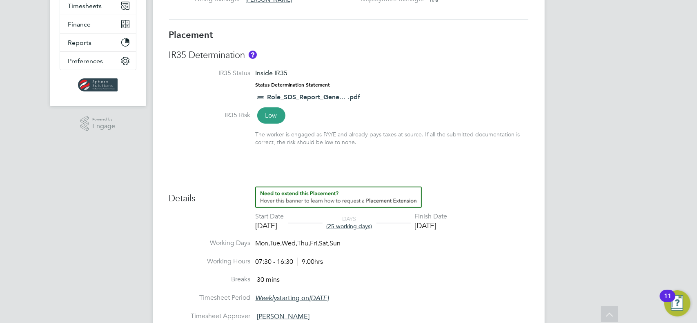
scroll to position [27, 0]
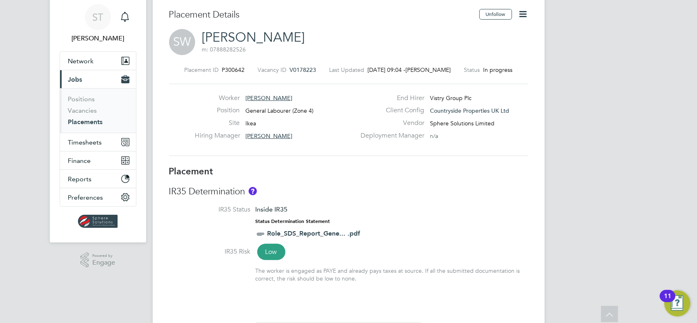
click at [84, 121] on link "Placements" at bounding box center [85, 122] width 35 height 8
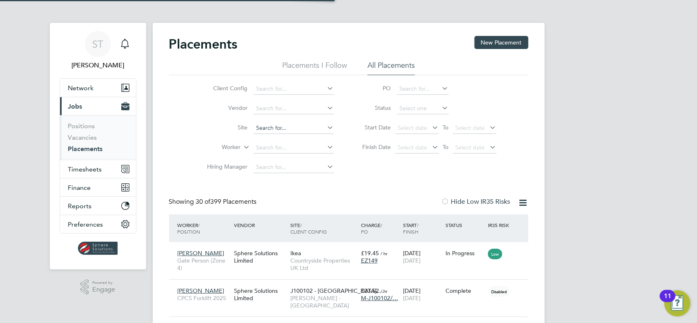
scroll to position [23, 71]
click at [275, 130] on input at bounding box center [293, 127] width 80 height 11
click at [212, 136] on li "Site" at bounding box center [267, 128] width 153 height 20
click at [262, 150] on input at bounding box center [293, 147] width 80 height 11
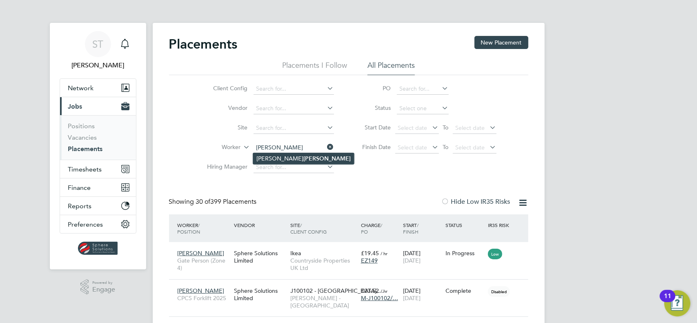
click at [303, 155] on b "Wilkins" at bounding box center [326, 158] width 47 height 7
type input "[PERSON_NAME]"
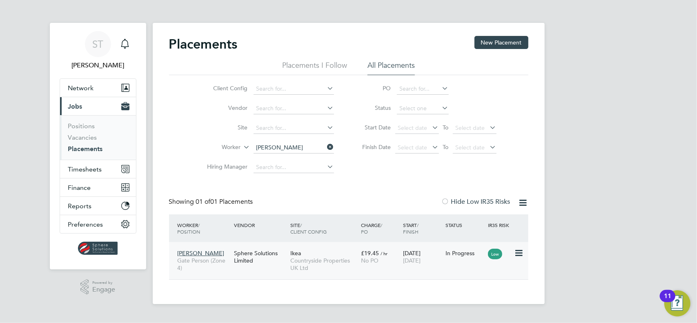
click at [378, 255] on div "£19.45 / hr No PO" at bounding box center [380, 256] width 42 height 23
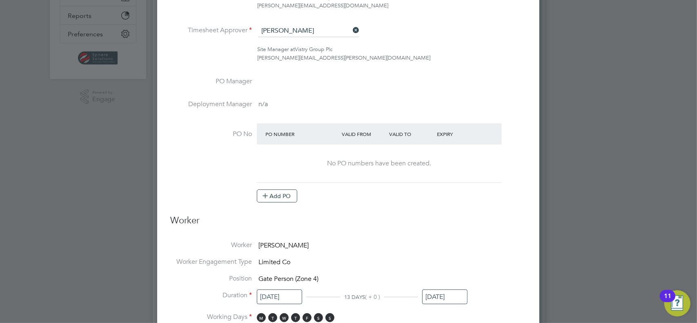
click at [278, 202] on li "PO No PO Number Valid From Valid To Expiry No PO numbers have been created. Add…" at bounding box center [348, 167] width 356 height 88
click at [279, 196] on button "Add PO" at bounding box center [277, 195] width 40 height 13
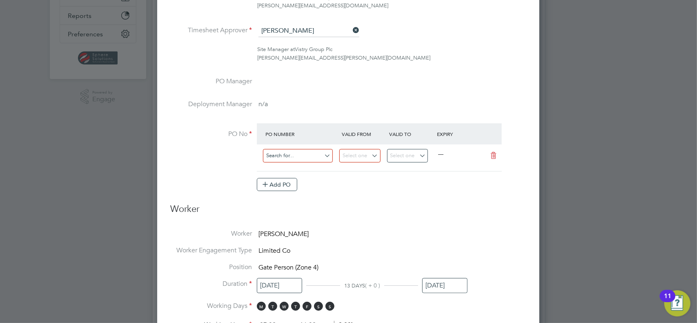
click at [300, 156] on input at bounding box center [298, 155] width 70 height 13
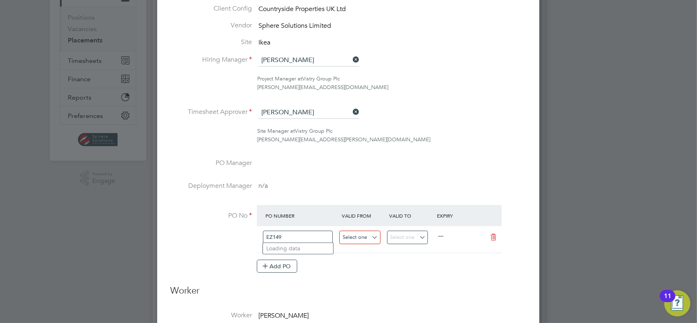
type input "EZ149"
click at [364, 239] on input at bounding box center [359, 237] width 41 height 13
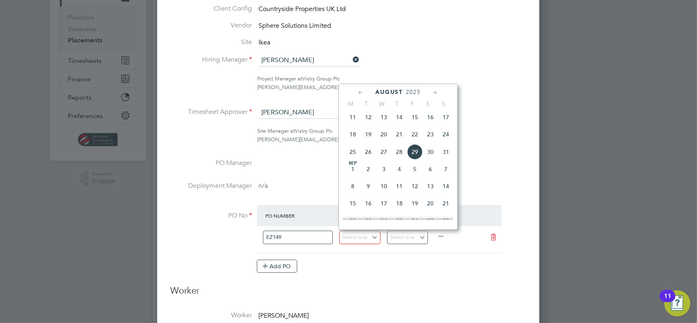
click at [350, 140] on span "18" at bounding box center [353, 135] width 16 height 16
type input "[DATE]"
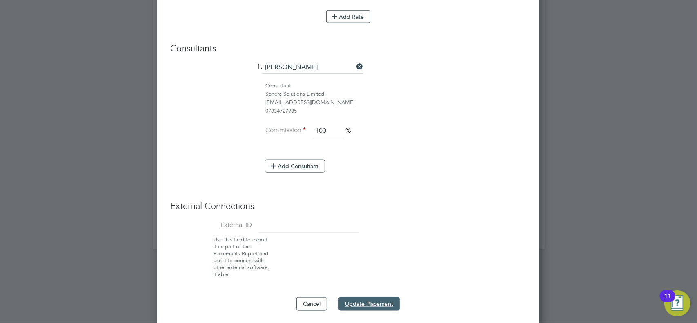
click at [370, 298] on button "Update Placement" at bounding box center [368, 303] width 61 height 13
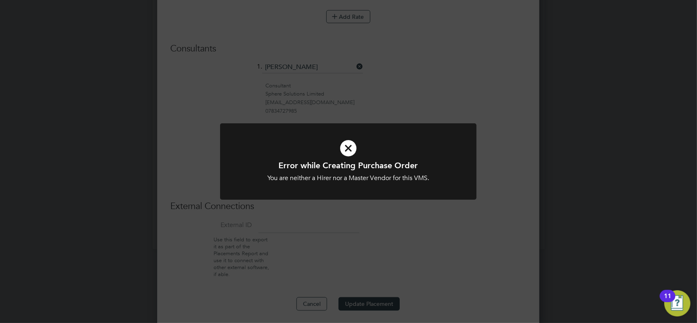
click at [371, 214] on div "Error while Creating Purchase Order You are neither a Hirer nor a Master Vendor…" at bounding box center [348, 161] width 697 height 323
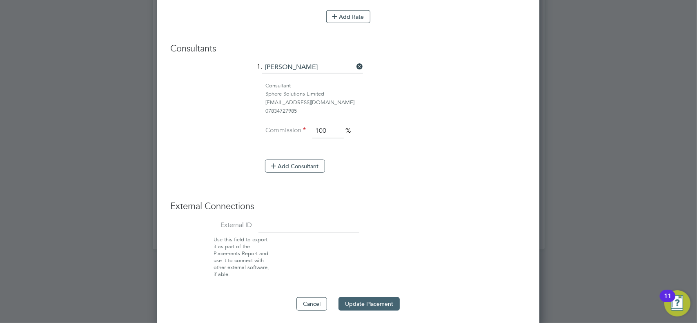
click at [374, 300] on button "Update Placement" at bounding box center [368, 303] width 61 height 13
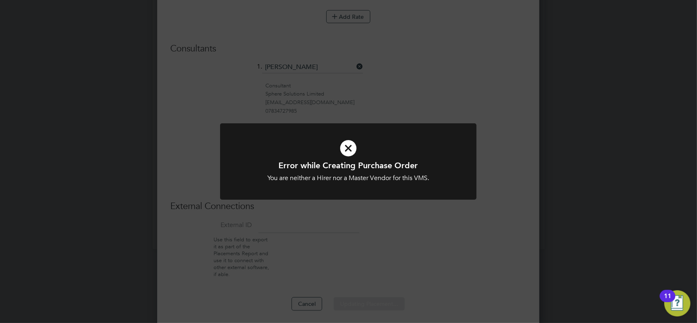
click at [395, 209] on div "Error while Creating Purchase Order You are neither a Hirer nor a Master Vendor…" at bounding box center [348, 161] width 697 height 323
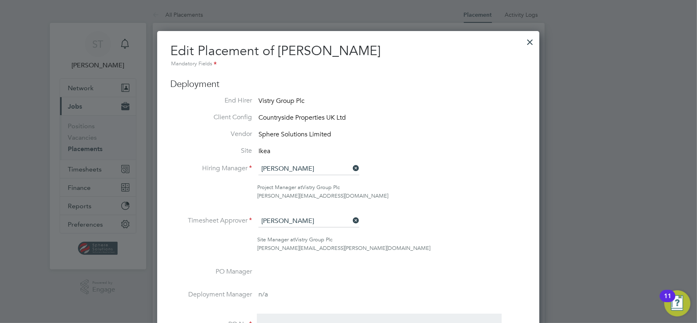
click at [531, 42] on div at bounding box center [529, 40] width 15 height 15
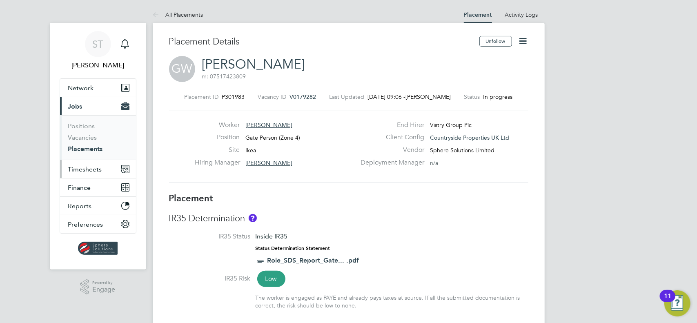
click at [87, 168] on span "Timesheets" at bounding box center [85, 169] width 34 height 8
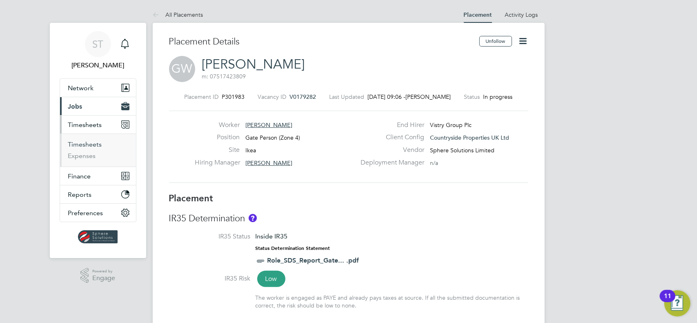
click at [91, 146] on link "Timesheets" at bounding box center [85, 144] width 34 height 8
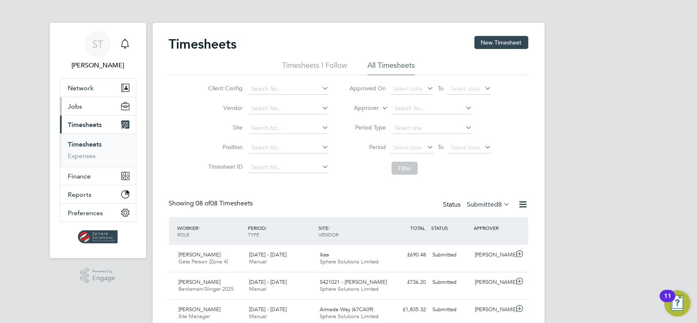
click at [75, 110] on button "Jobs" at bounding box center [98, 106] width 76 height 18
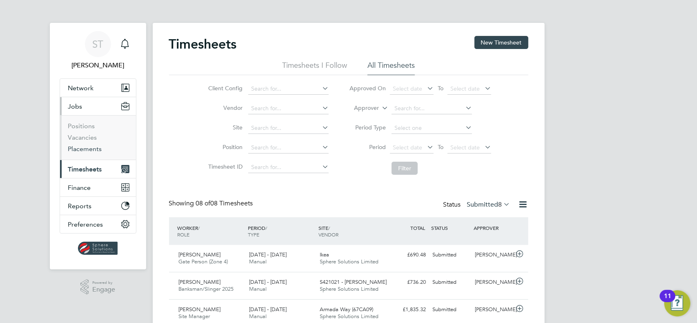
click at [74, 147] on link "Placements" at bounding box center [85, 149] width 34 height 8
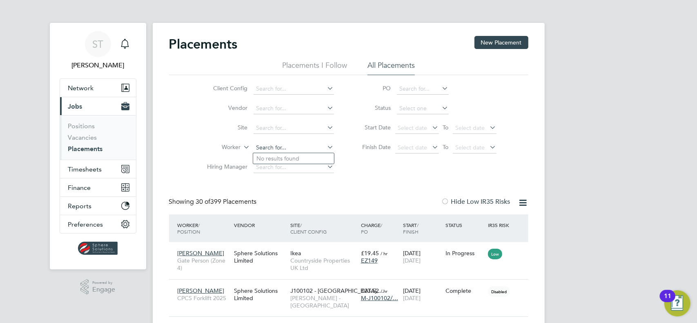
click at [284, 149] on input at bounding box center [293, 147] width 80 height 11
click at [284, 154] on li "St efan White" at bounding box center [293, 158] width 81 height 11
type input "[PERSON_NAME]"
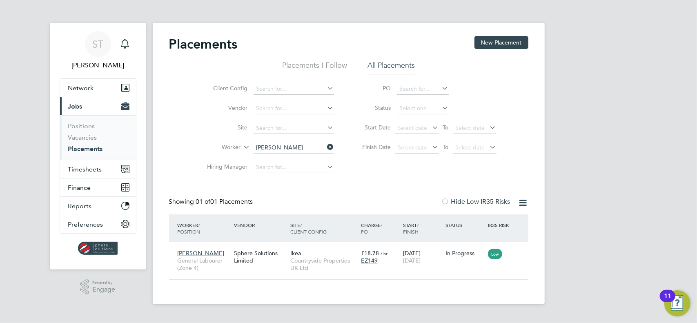
click at [326, 147] on icon at bounding box center [326, 146] width 0 height 11
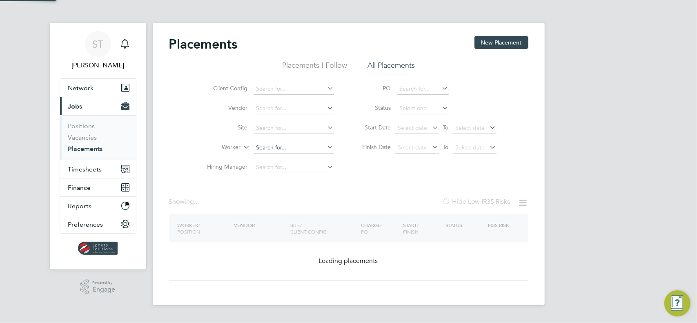
click at [293, 147] on input at bounding box center [293, 147] width 80 height 11
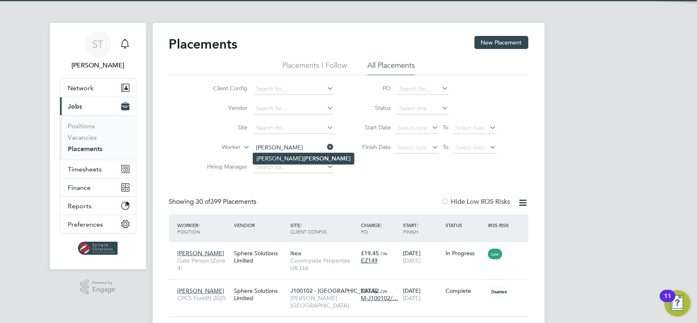
click at [303, 155] on b "Wilkins" at bounding box center [326, 158] width 47 height 7
type input "[PERSON_NAME]"
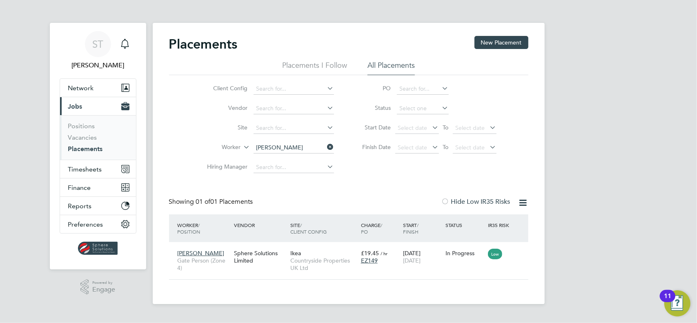
click at [326, 150] on icon at bounding box center [326, 146] width 0 height 11
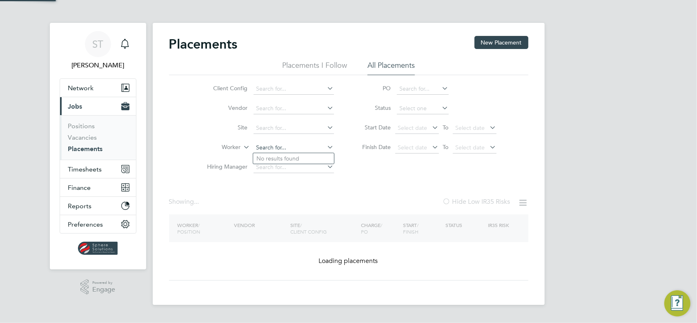
click at [310, 151] on input at bounding box center [293, 147] width 80 height 11
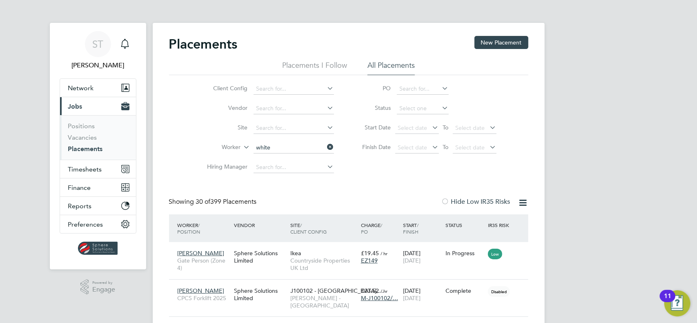
click at [303, 191] on b "White" at bounding box center [311, 192] width 16 height 7
type input "Stefan White"
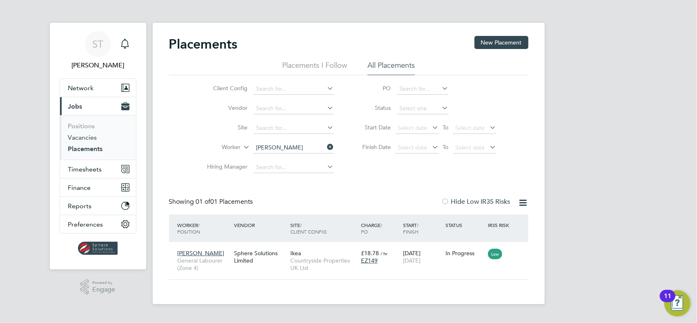
click at [87, 136] on link "Vacancies" at bounding box center [82, 137] width 29 height 8
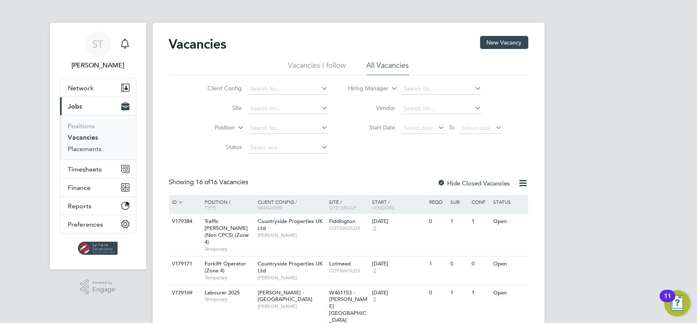
click at [86, 150] on link "Placements" at bounding box center [85, 149] width 34 height 8
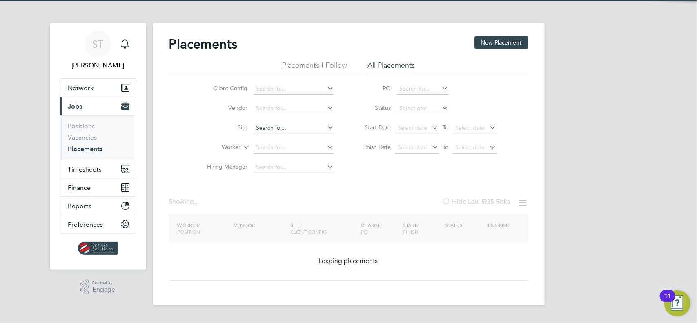
click at [275, 129] on input at bounding box center [293, 127] width 80 height 11
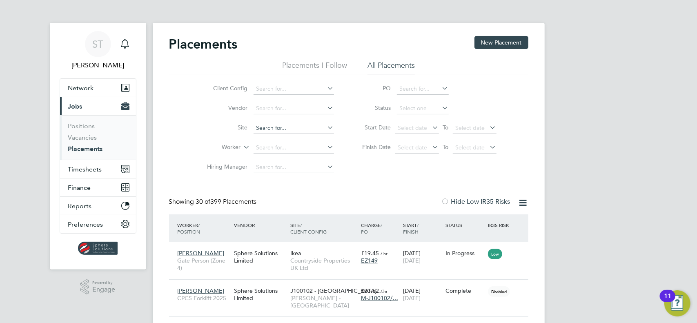
scroll to position [23, 71]
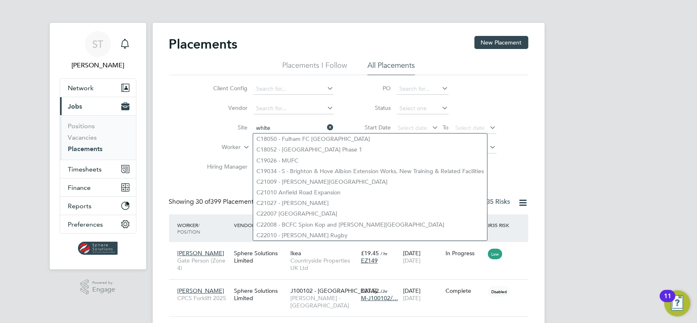
type input "white"
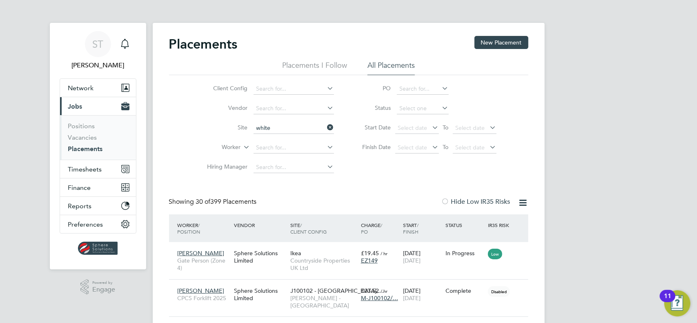
click at [326, 128] on icon at bounding box center [326, 127] width 0 height 11
click at [294, 146] on input at bounding box center [293, 147] width 80 height 11
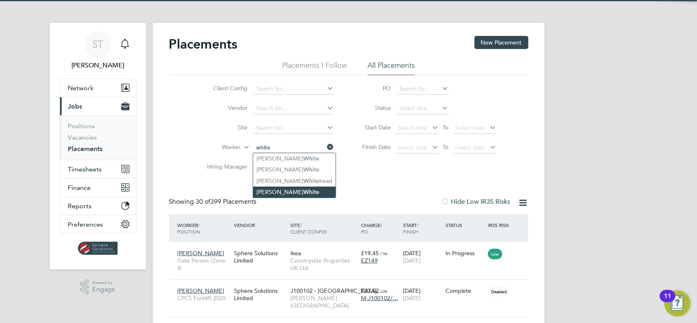
click at [286, 187] on li "Stefan White" at bounding box center [294, 192] width 82 height 11
type input "[PERSON_NAME]"
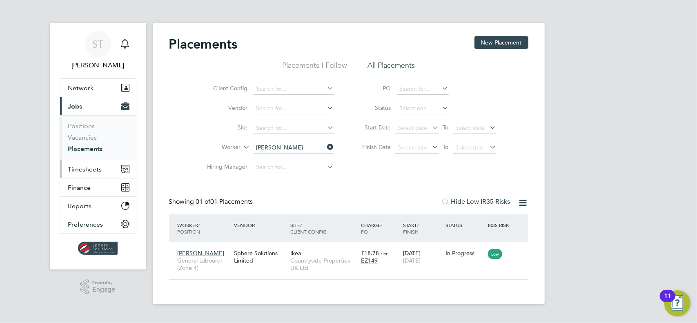
click at [87, 167] on span "Timesheets" at bounding box center [85, 169] width 34 height 8
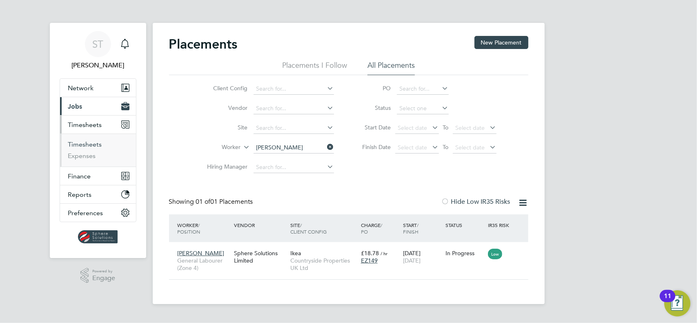
click at [96, 141] on link "Timesheets" at bounding box center [85, 144] width 34 height 8
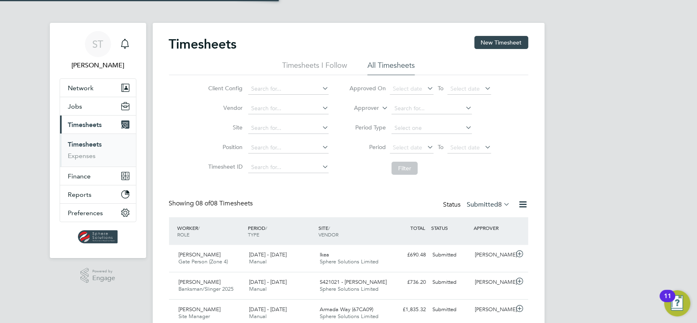
scroll to position [20, 71]
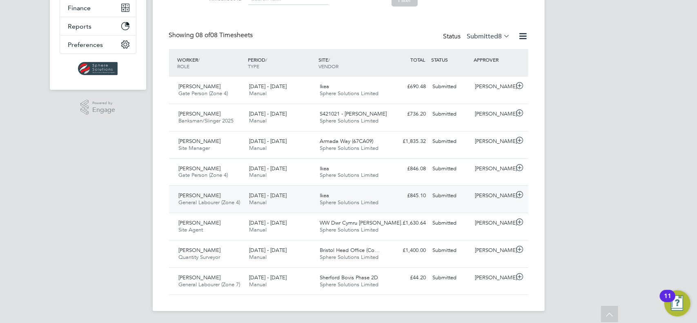
click at [289, 200] on div "18 - 24 Aug 2025 Manual" at bounding box center [281, 199] width 71 height 20
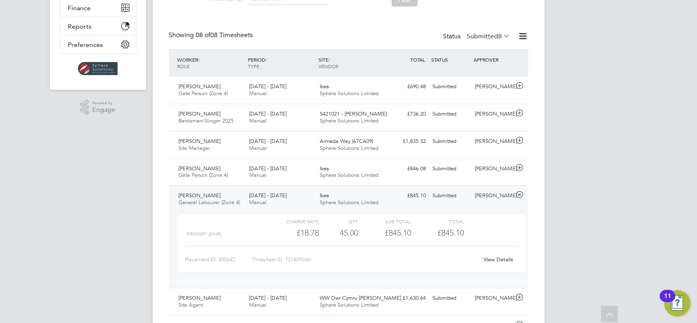
click at [492, 258] on link "View Details" at bounding box center [498, 259] width 30 height 7
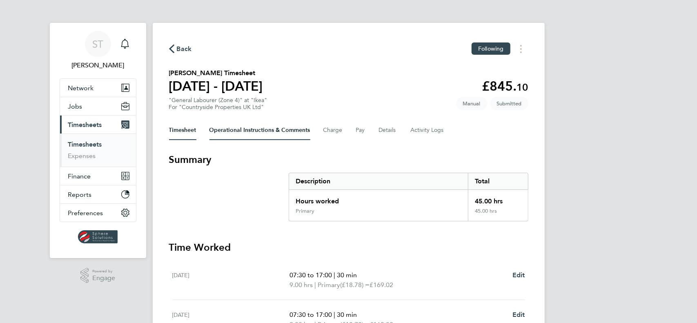
click at [278, 133] on Comments-tab "Operational Instructions & Comments" at bounding box center [259, 130] width 101 height 20
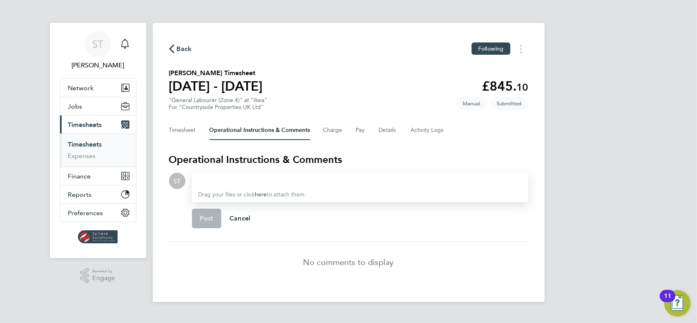
click at [295, 176] on div at bounding box center [359, 181] width 323 height 10
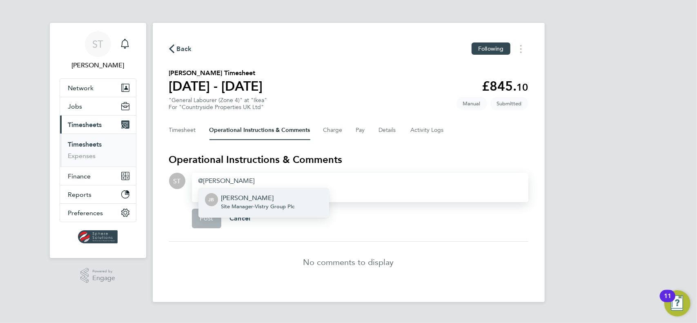
click at [263, 206] on span "Site Manager - Vistry Group Plc" at bounding box center [257, 206] width 73 height 7
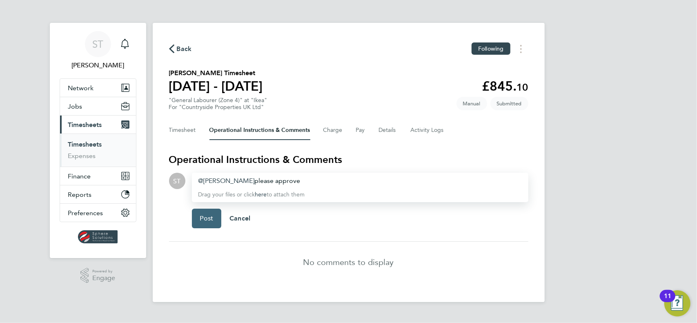
click at [205, 221] on span "Post" at bounding box center [206, 218] width 13 height 8
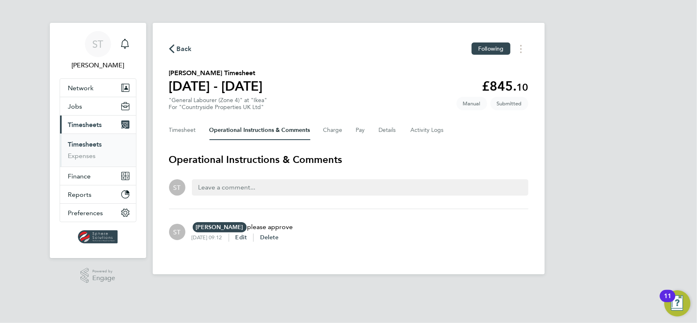
click at [85, 121] on span "Timesheets" at bounding box center [85, 125] width 34 height 8
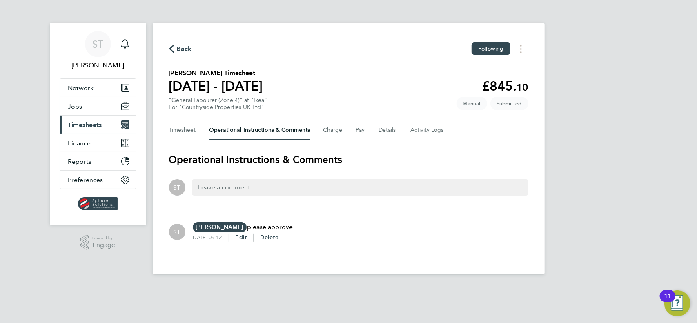
click at [87, 123] on span "Timesheets" at bounding box center [85, 125] width 34 height 8
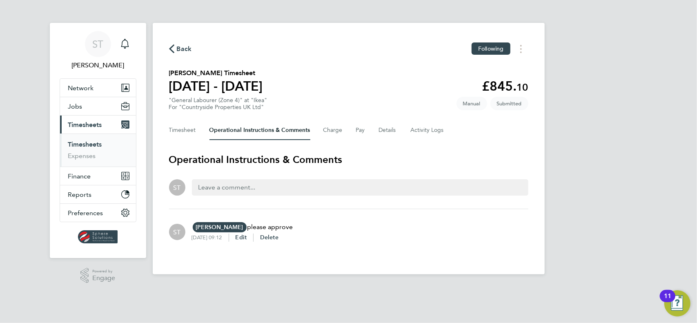
click at [91, 141] on link "Timesheets" at bounding box center [85, 144] width 34 height 8
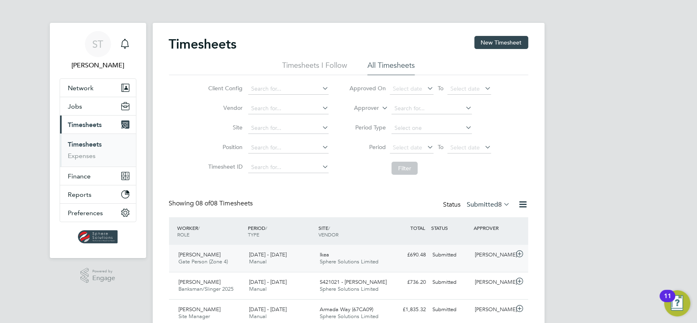
click at [298, 264] on div "25 - 31 Aug 2025 Manual" at bounding box center [281, 258] width 71 height 20
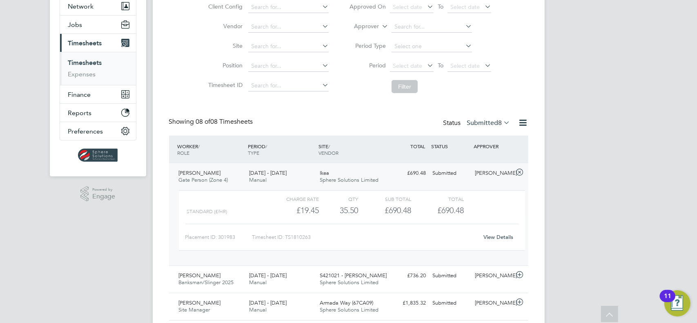
click at [499, 235] on link "View Details" at bounding box center [498, 236] width 30 height 7
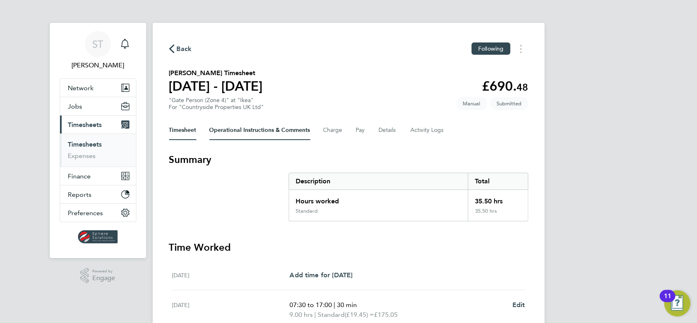
click at [262, 129] on Comments-tab "Operational Instructions & Comments" at bounding box center [259, 130] width 101 height 20
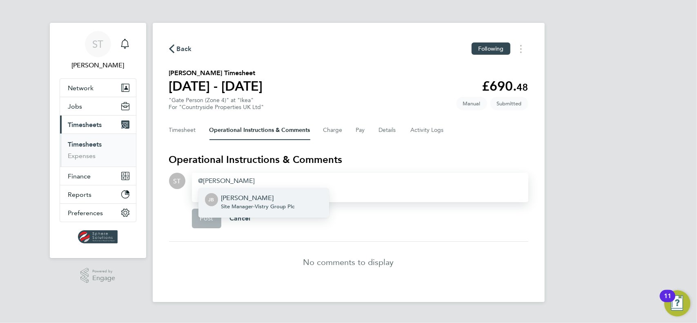
click at [250, 202] on p "[PERSON_NAME]" at bounding box center [257, 198] width 73 height 10
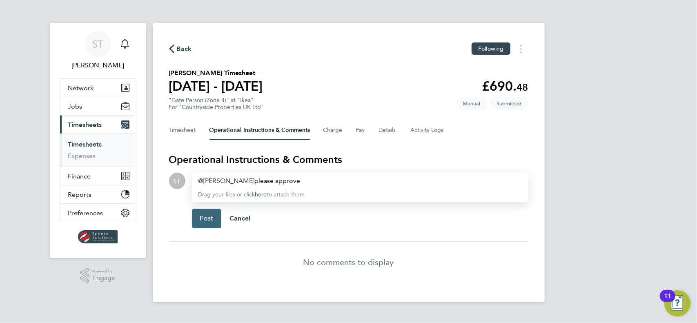
click at [208, 222] on button "Post" at bounding box center [207, 219] width 30 height 20
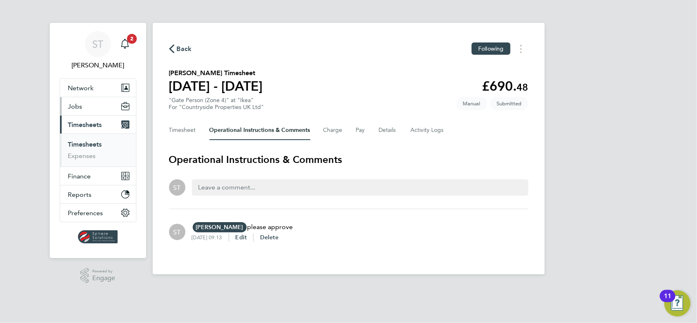
click at [84, 109] on button "Jobs" at bounding box center [98, 106] width 76 height 18
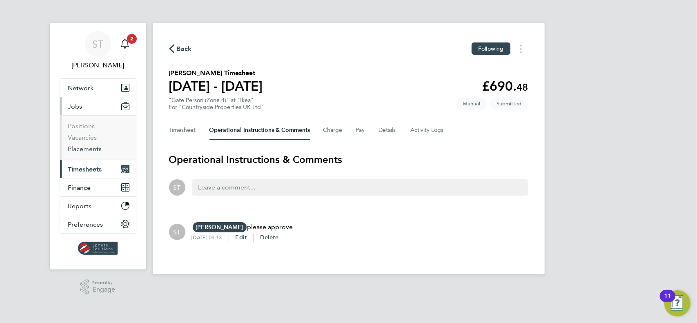
click at [80, 145] on link "Placements" at bounding box center [85, 149] width 34 height 8
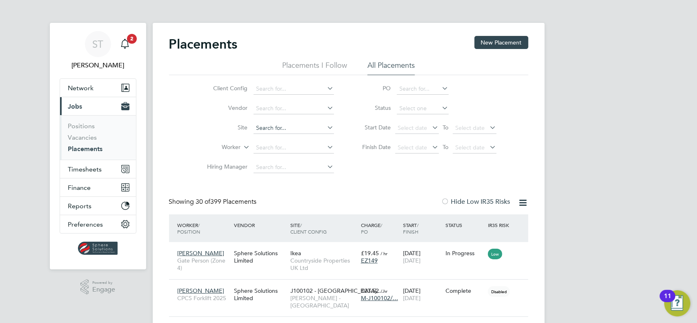
click at [283, 129] on input at bounding box center [293, 127] width 80 height 11
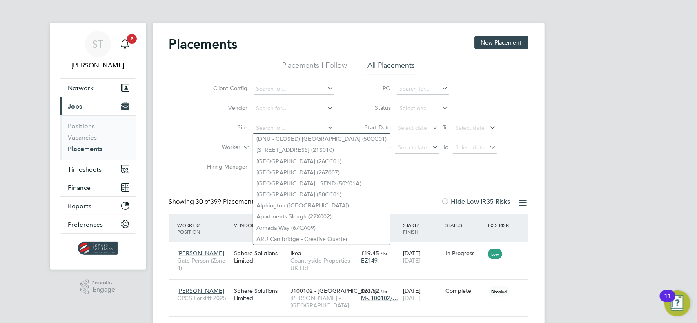
click at [216, 139] on li "Worker" at bounding box center [267, 148] width 153 height 20
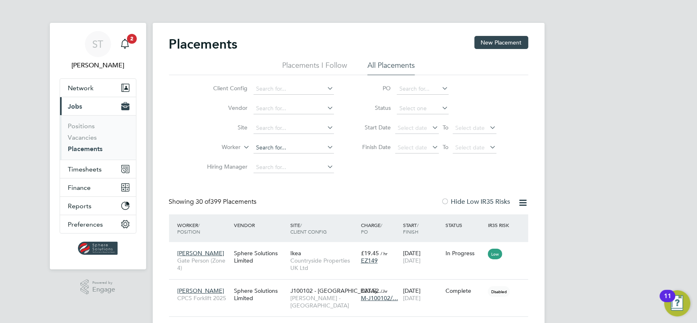
click at [267, 149] on input at bounding box center [293, 147] width 80 height 11
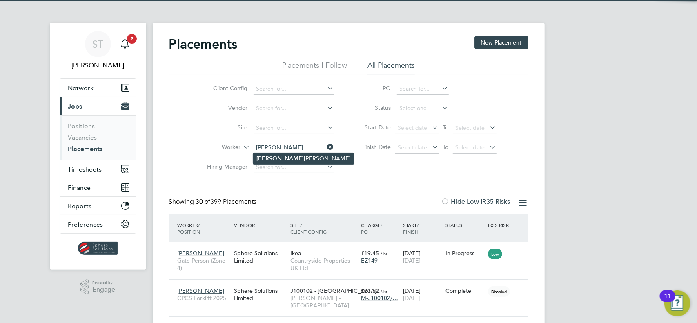
click at [280, 161] on li "Hugo Robert" at bounding box center [303, 158] width 101 height 11
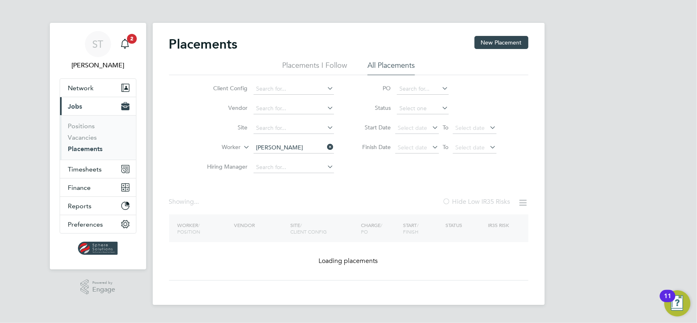
type input "[PERSON_NAME]"
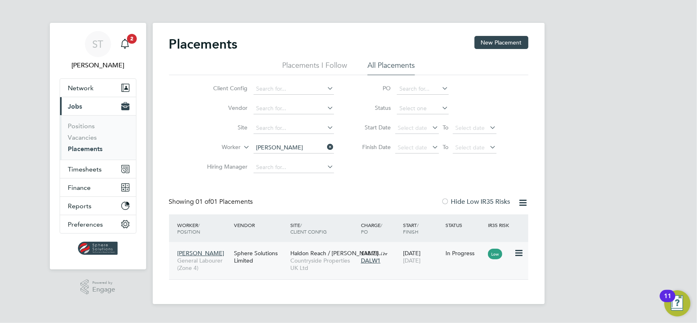
click at [416, 264] on span "[DATE]" at bounding box center [412, 260] width 18 height 7
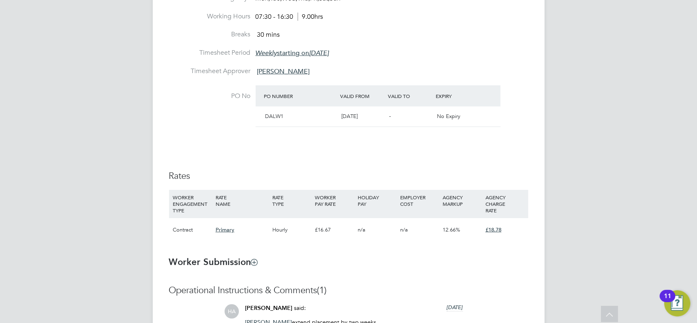
scroll to position [245, 0]
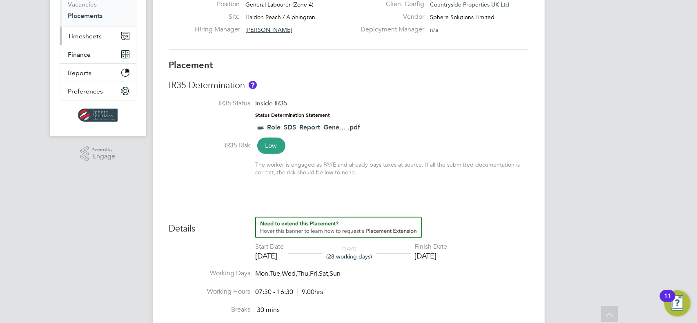
click at [100, 38] on span "Timesheets" at bounding box center [85, 36] width 34 height 8
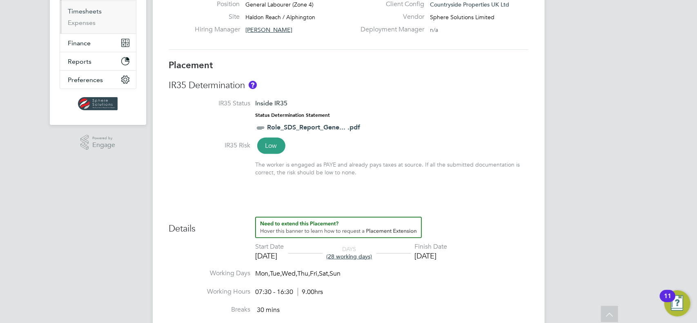
click at [93, 14] on link "Timesheets" at bounding box center [85, 11] width 34 height 8
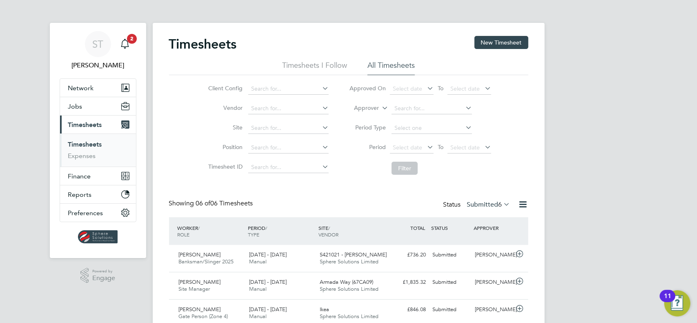
click at [476, 207] on label "Submitted 6" at bounding box center [488, 204] width 43 height 8
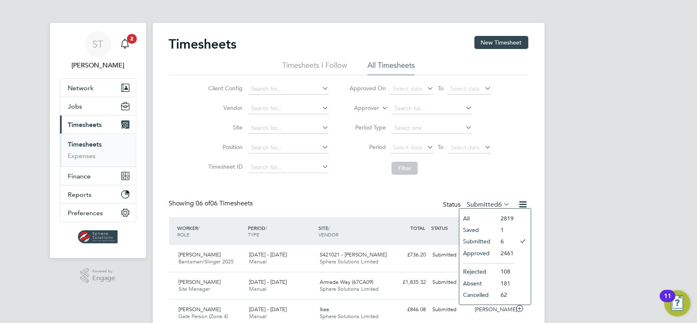
click at [478, 253] on li "Approved" at bounding box center [478, 252] width 38 height 11
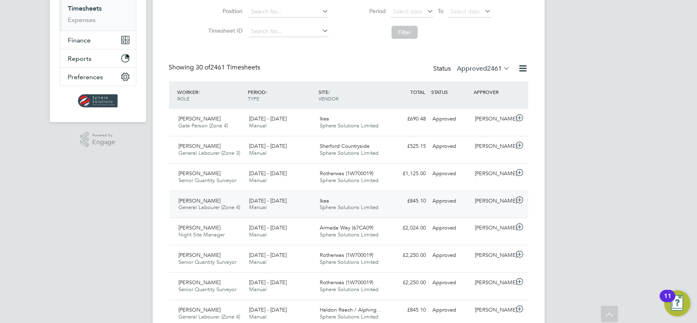
click at [348, 203] on div "Ikea Sphere Solutions Limited" at bounding box center [351, 204] width 71 height 20
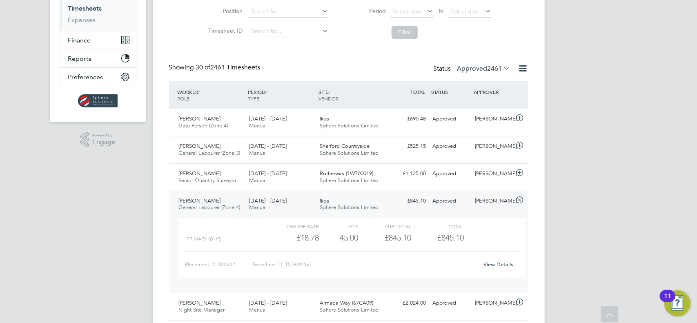
click at [491, 263] on link "View Details" at bounding box center [498, 264] width 30 height 7
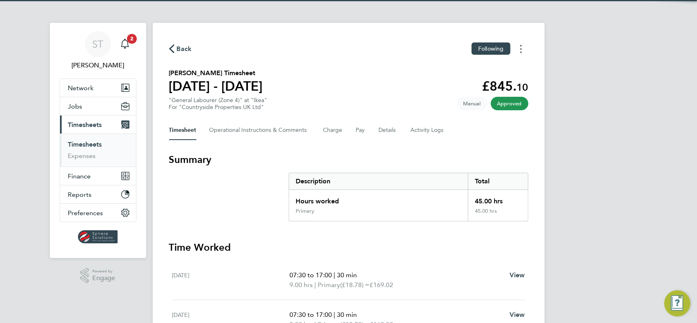
click at [524, 52] on button "Timesheets Menu" at bounding box center [520, 48] width 15 height 13
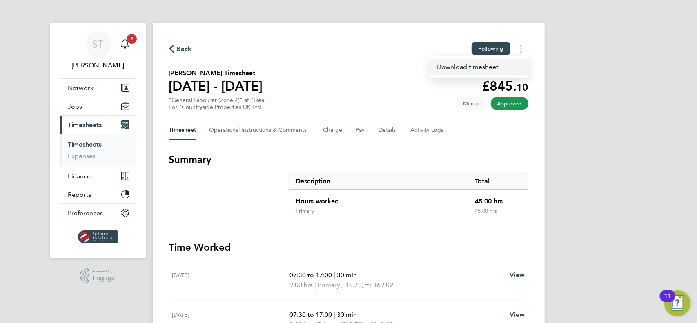
click at [472, 67] on link "Download timesheet" at bounding box center [479, 67] width 98 height 16
click at [123, 41] on icon "Main navigation" at bounding box center [125, 44] width 10 height 10
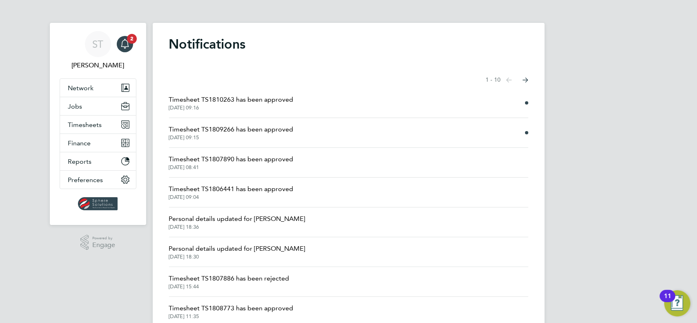
click at [240, 102] on span "Timesheet TS1810263 has been approved" at bounding box center [231, 100] width 124 height 10
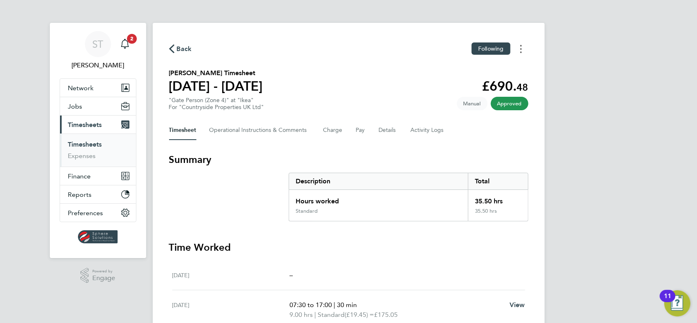
click at [522, 53] on button "Timesheets Menu" at bounding box center [520, 48] width 15 height 13
click at [485, 70] on link "Download timesheet" at bounding box center [479, 67] width 98 height 16
click at [88, 129] on button "Current page: Timesheets" at bounding box center [98, 124] width 76 height 18
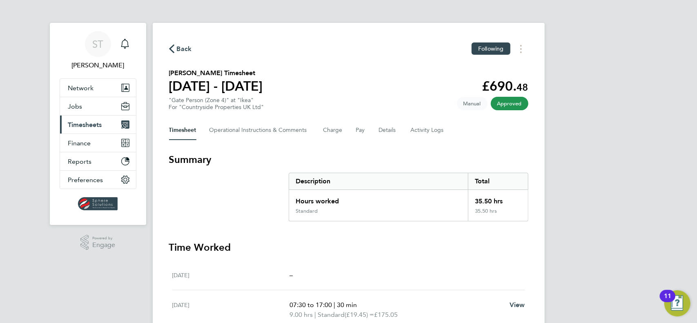
click at [87, 126] on span "Timesheets" at bounding box center [85, 125] width 34 height 8
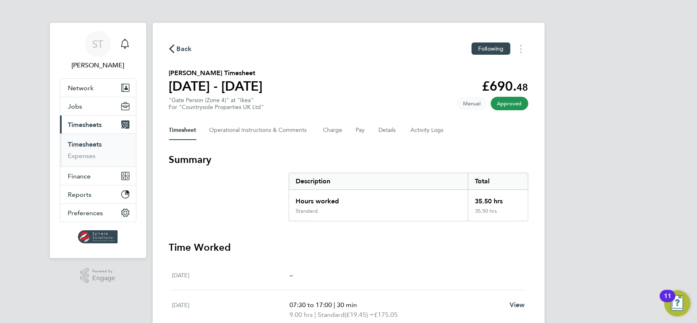
click at [90, 145] on link "Timesheets" at bounding box center [85, 144] width 34 height 8
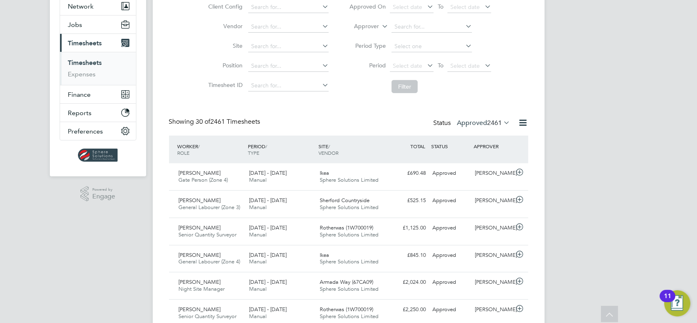
click at [460, 125] on label "Approved 2461" at bounding box center [483, 123] width 53 height 8
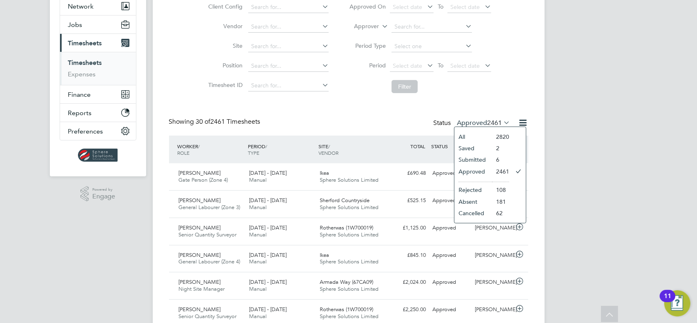
click at [477, 163] on li "Submitted" at bounding box center [473, 159] width 38 height 11
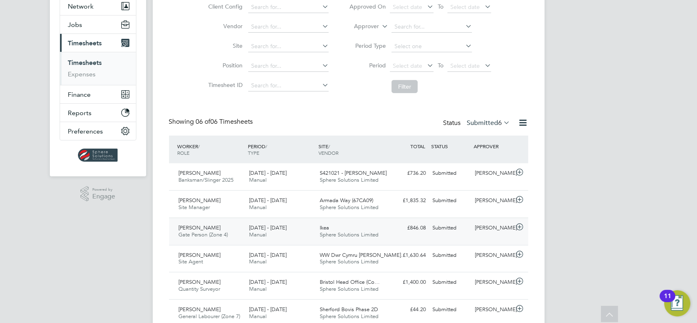
click at [353, 240] on div "Ikea Sphere Solutions Limited" at bounding box center [351, 231] width 71 height 20
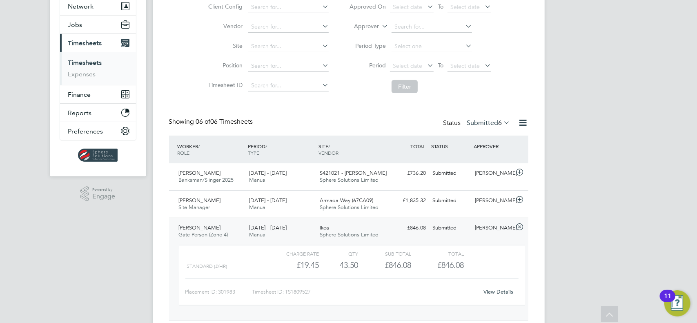
click at [506, 292] on link "View Details" at bounding box center [498, 291] width 30 height 7
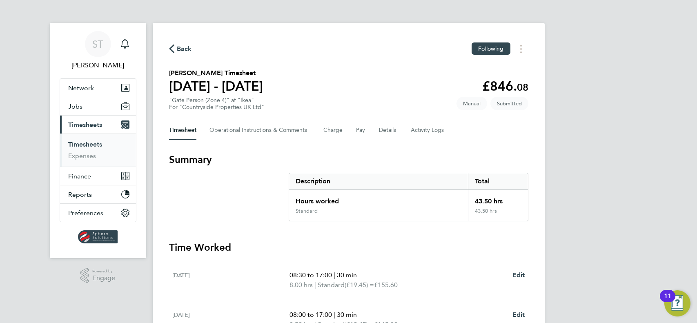
scroll to position [82, 0]
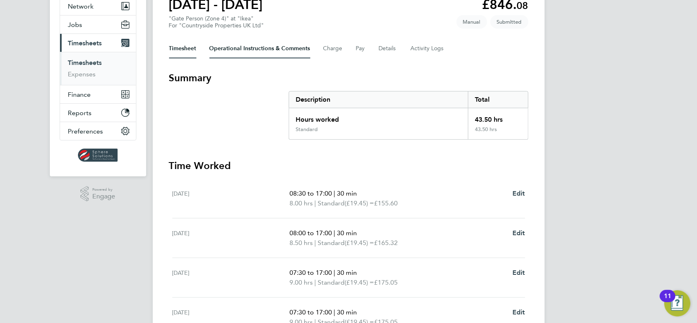
click at [265, 53] on Comments-tab "Operational Instructions & Comments" at bounding box center [259, 49] width 101 height 20
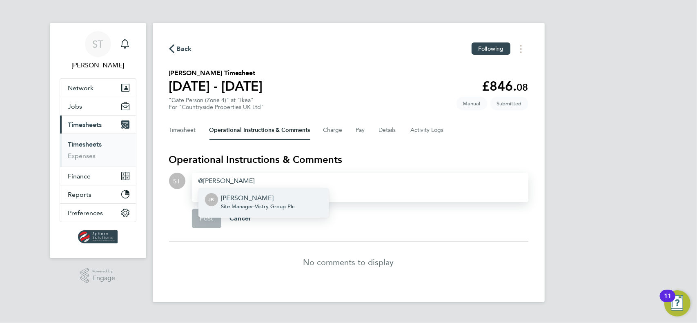
click at [243, 212] on div "[PERSON_NAME] Site Manager - Vistry Group Plc" at bounding box center [257, 203] width 73 height 20
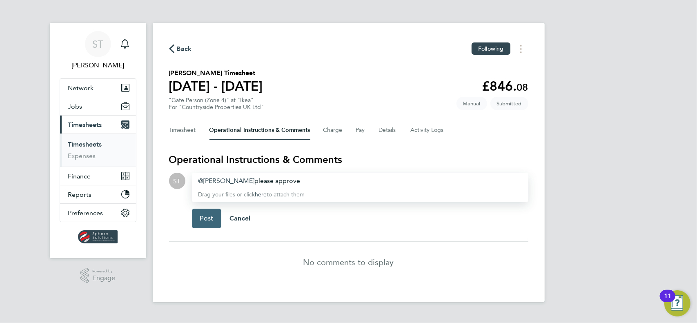
click at [212, 217] on span "Post" at bounding box center [206, 218] width 13 height 8
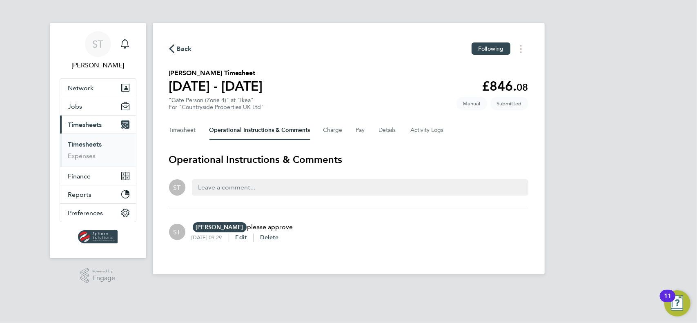
click at [184, 46] on span "Back" at bounding box center [184, 49] width 15 height 10
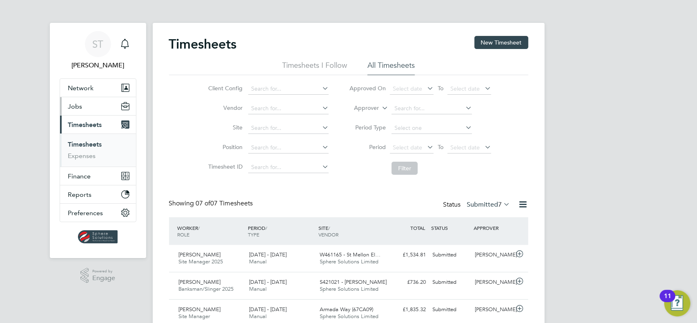
click at [80, 105] on span "Jobs" at bounding box center [75, 106] width 14 height 8
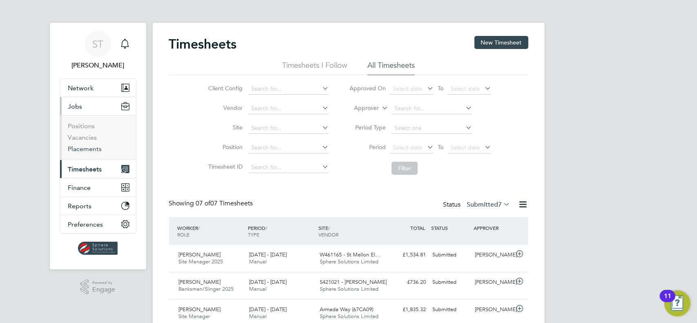
click at [84, 145] on link "Placements" at bounding box center [85, 149] width 34 height 8
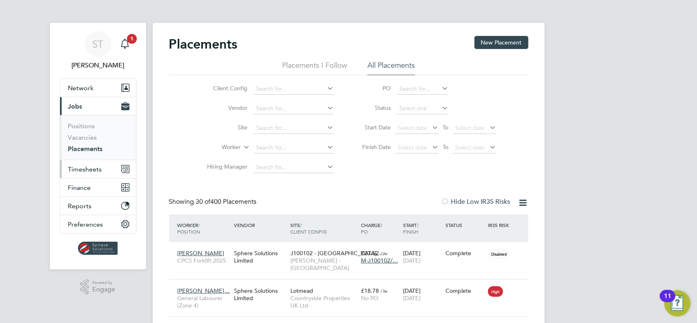
click at [87, 170] on span "Timesheets" at bounding box center [85, 169] width 34 height 8
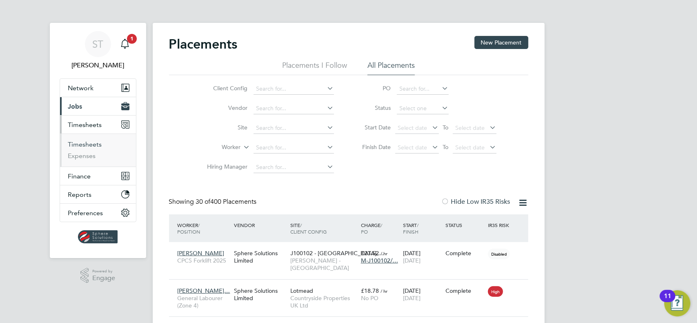
click at [89, 144] on link "Timesheets" at bounding box center [85, 144] width 34 height 8
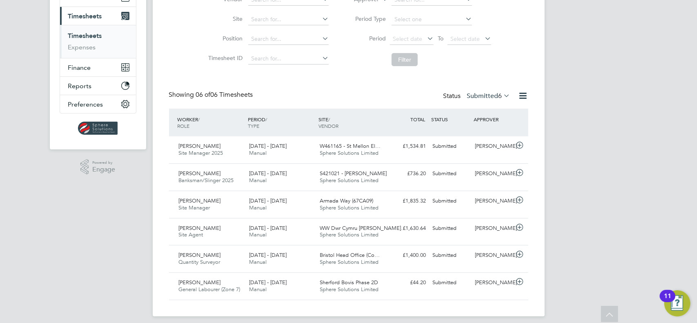
click at [494, 99] on label "Submitted 6" at bounding box center [488, 96] width 43 height 8
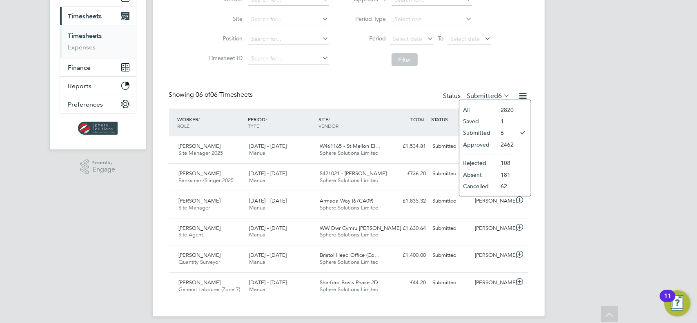
click at [474, 142] on li "Approved" at bounding box center [478, 144] width 38 height 11
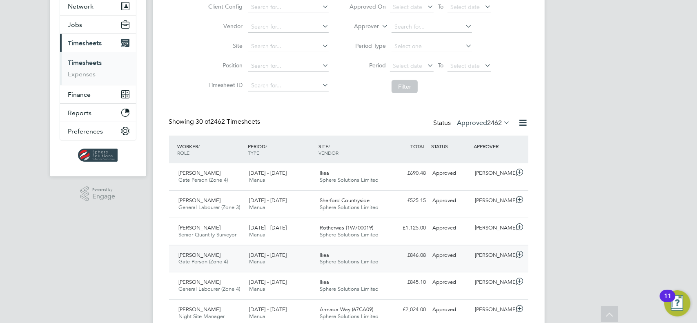
click at [361, 258] on span "Sphere Solutions Limited" at bounding box center [349, 261] width 59 height 7
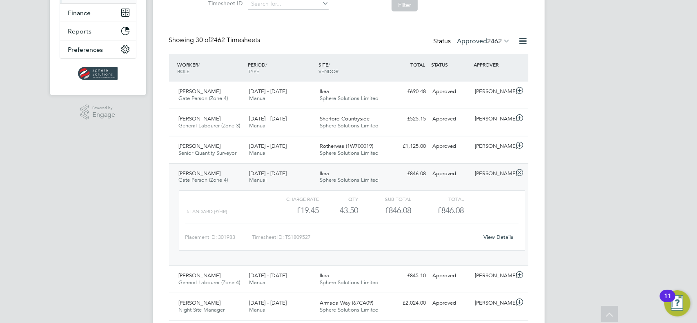
click at [505, 238] on link "View Details" at bounding box center [498, 236] width 30 height 7
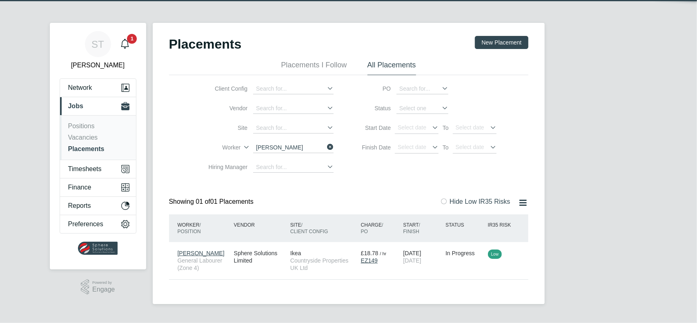
scroll to position [8, 38]
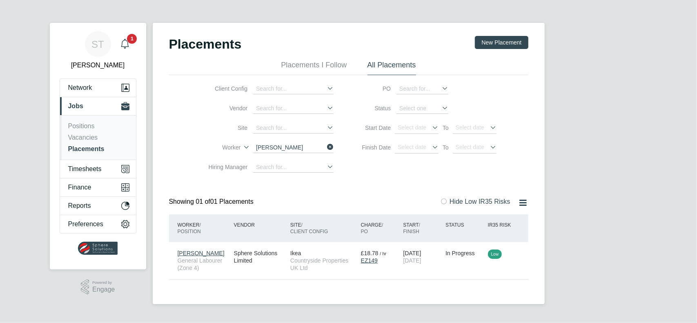
click at [129, 44] on icon "Main navigation" at bounding box center [125, 44] width 10 height 10
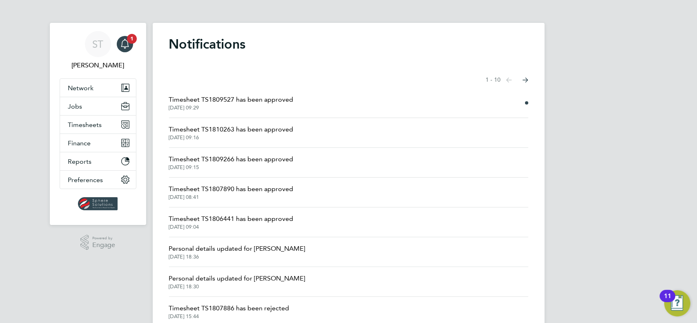
click at [266, 98] on span "Timesheet TS1809527 has been approved" at bounding box center [231, 100] width 124 height 10
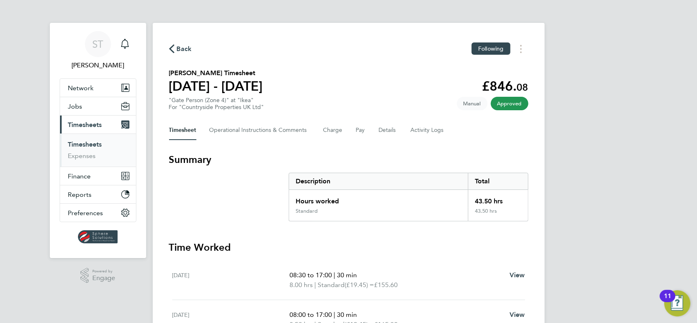
click at [88, 126] on span "Timesheets" at bounding box center [85, 125] width 34 height 8
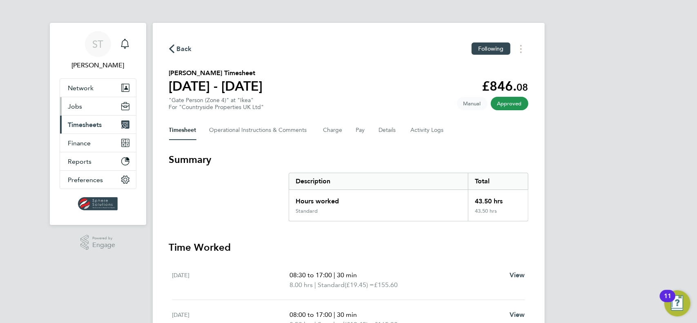
click at [84, 109] on button "Jobs" at bounding box center [98, 106] width 76 height 18
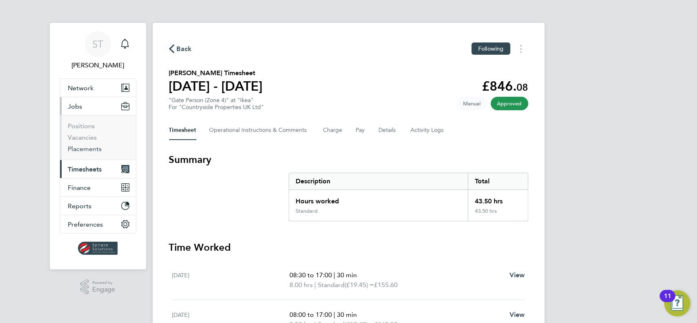
click at [77, 147] on link "Placements" at bounding box center [85, 149] width 34 height 8
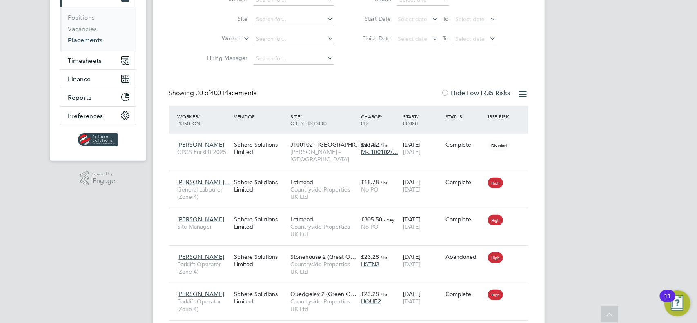
click at [280, 32] on li "Worker" at bounding box center [267, 39] width 153 height 20
click at [275, 42] on input at bounding box center [293, 38] width 80 height 11
click at [275, 53] on li "[PERSON_NAME]" at bounding box center [303, 49] width 101 height 11
type input "[PERSON_NAME]"
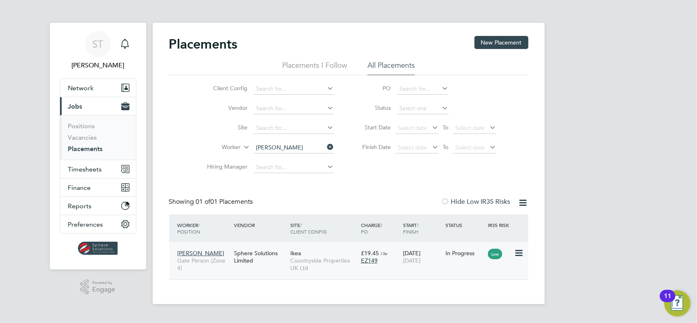
click at [305, 254] on div "Ikea Countryside Properties UK Ltd" at bounding box center [323, 260] width 71 height 31
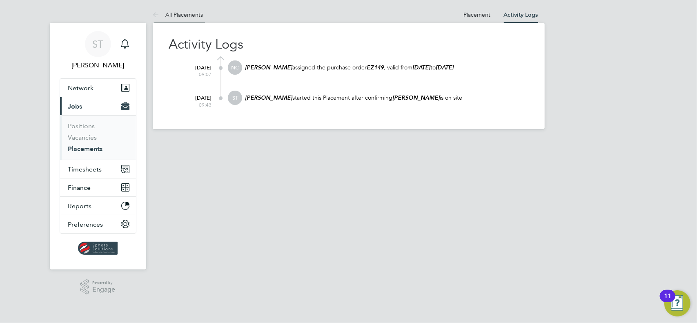
click at [185, 16] on link "All Placements" at bounding box center [178, 14] width 51 height 7
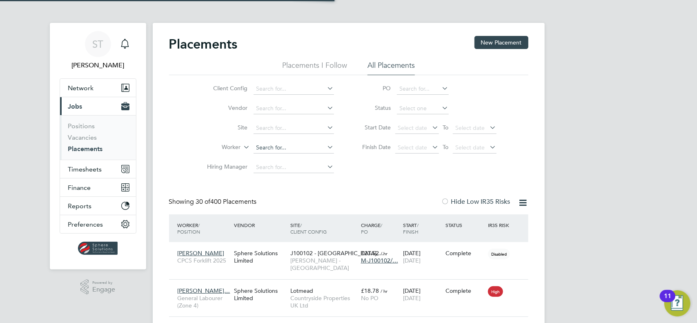
click at [270, 146] on input at bounding box center [293, 147] width 80 height 11
click at [262, 191] on li "Stefan White" at bounding box center [294, 192] width 82 height 11
type input "[PERSON_NAME]"
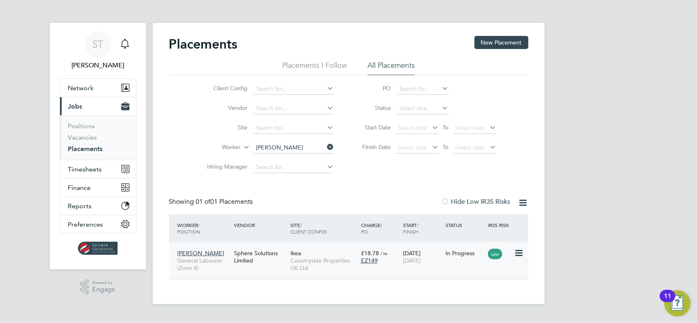
click at [343, 253] on div "Ikea Countryside Properties UK Ltd" at bounding box center [323, 260] width 71 height 31
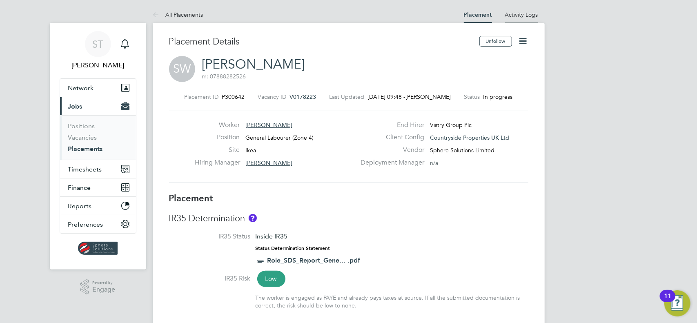
click at [517, 11] on link "Activity Logs" at bounding box center [521, 14] width 33 height 7
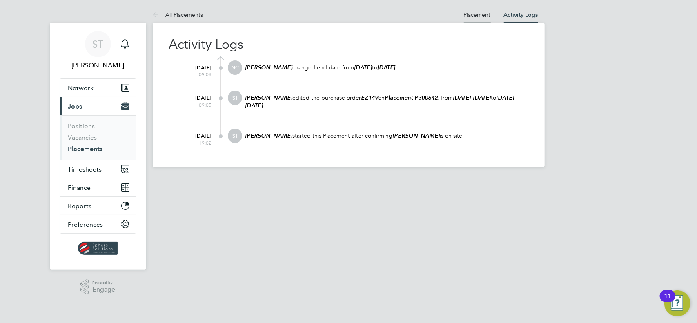
click at [480, 9] on li "Placement" at bounding box center [477, 15] width 27 height 16
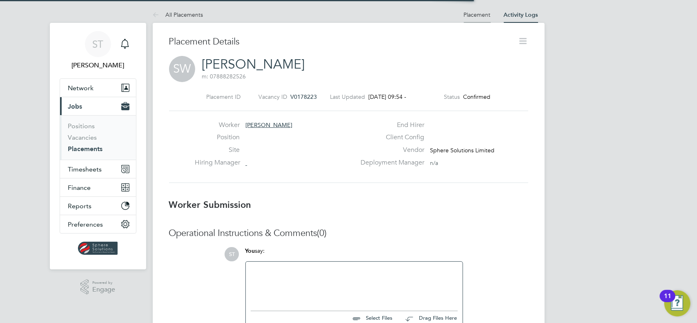
scroll to position [13, 161]
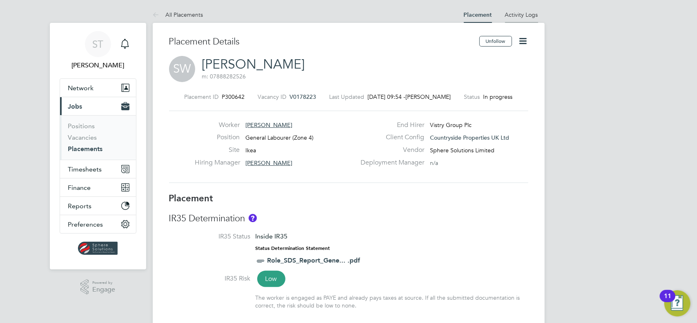
click at [522, 17] on link "Activity Logs" at bounding box center [521, 14] width 33 height 7
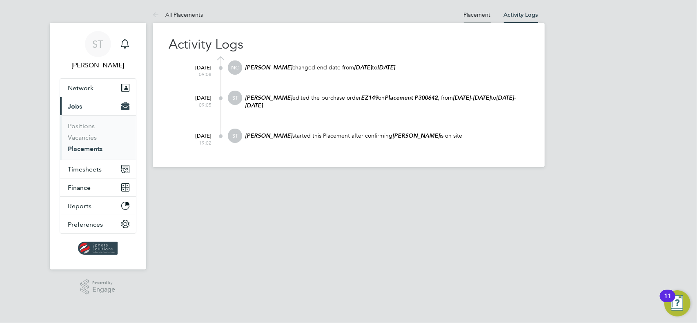
click at [472, 15] on link "Placement" at bounding box center [477, 14] width 27 height 7
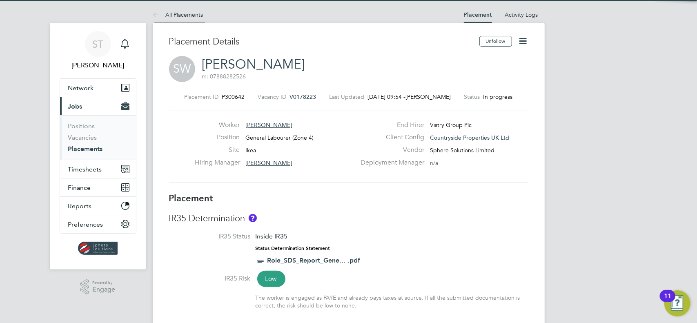
click at [174, 15] on link "All Placements" at bounding box center [178, 14] width 51 height 7
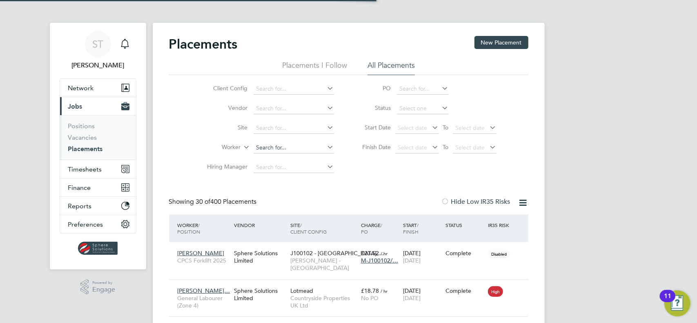
click at [298, 148] on input at bounding box center [293, 147] width 80 height 11
click at [310, 160] on li "George Wilkins" at bounding box center [303, 158] width 101 height 11
type input "[PERSON_NAME]"
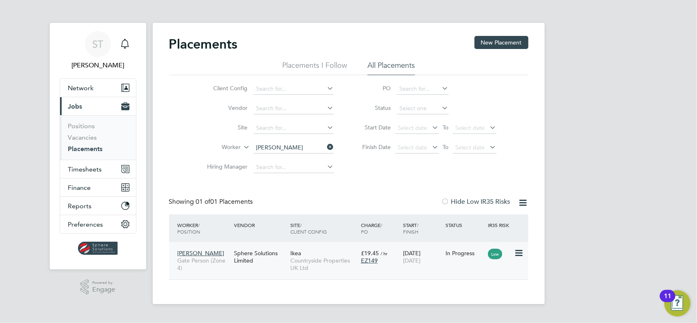
click at [335, 263] on span "Countryside Properties UK Ltd" at bounding box center [323, 264] width 67 height 15
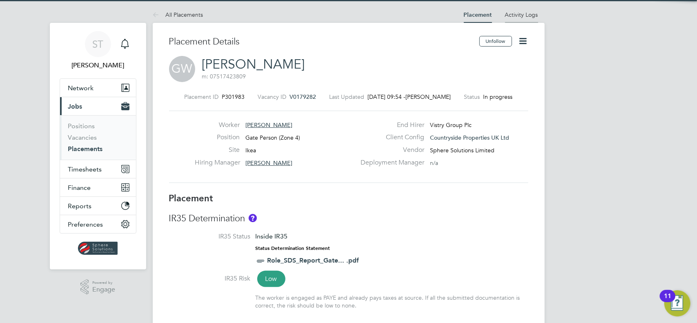
click at [517, 12] on link "Activity Logs" at bounding box center [521, 14] width 33 height 7
